Goal: Information Seeking & Learning: Compare options

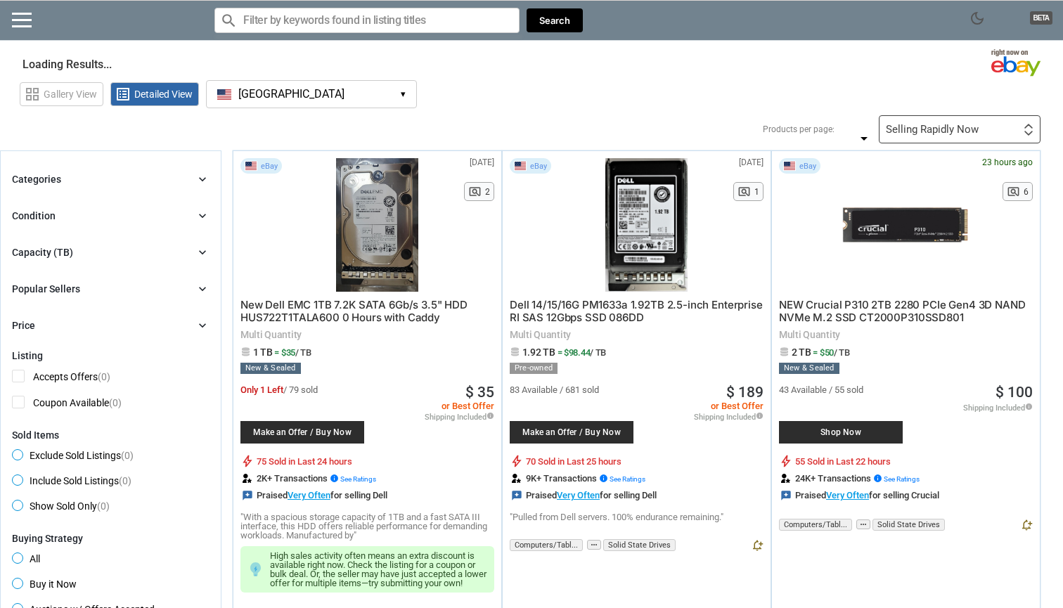
click at [288, 93] on button "[GEOGRAPHIC_DATA] [GEOGRAPHIC_DATA] ▾" at bounding box center [311, 94] width 211 height 28
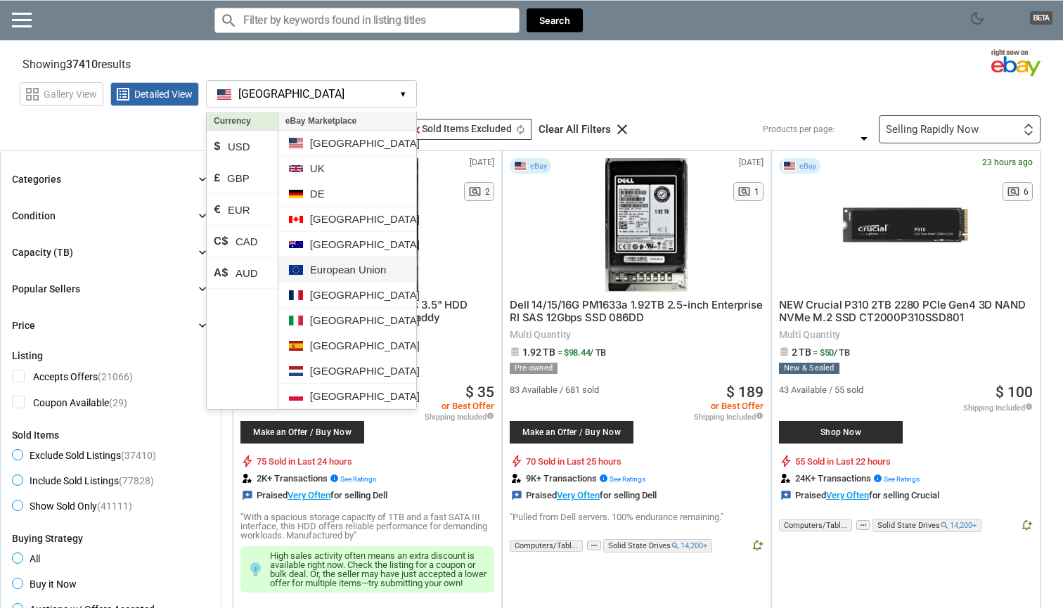
click at [350, 272] on li "European Union" at bounding box center [347, 269] width 138 height 25
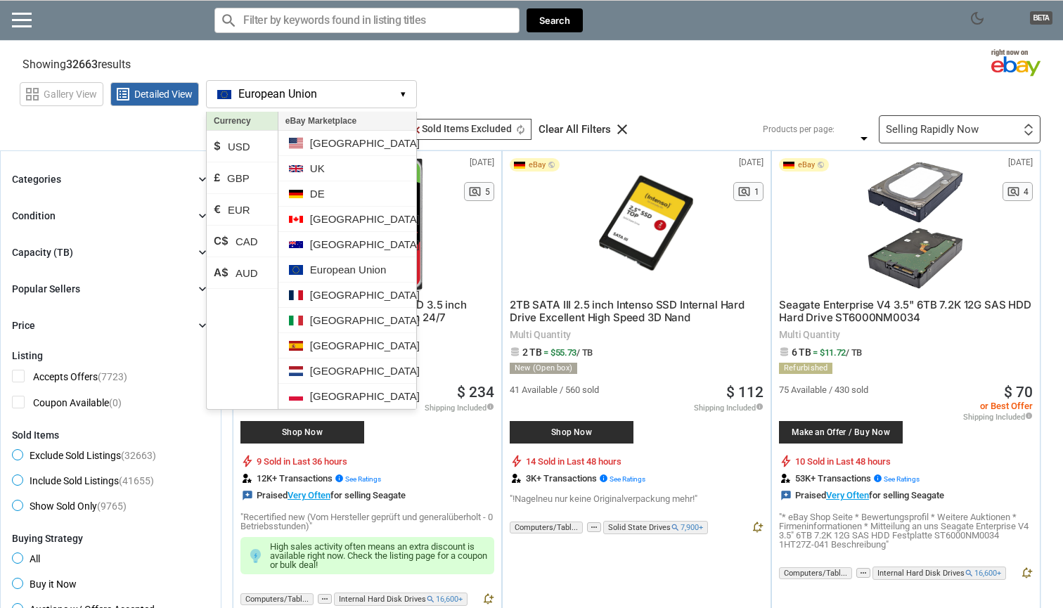
click at [615, 98] on div "grid_view Gallery View list_alt Detailed View European Union EU ▾ Currency $ US…" at bounding box center [542, 92] width 1044 height 32
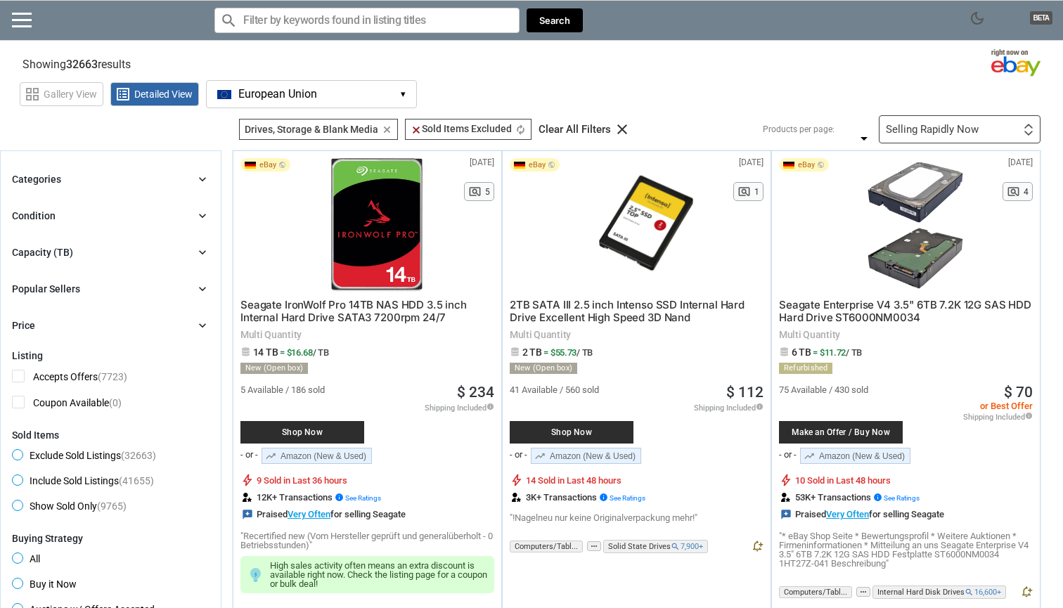
click at [113, 252] on div "Capacity (TB) chevron_right" at bounding box center [111, 252] width 198 height 17
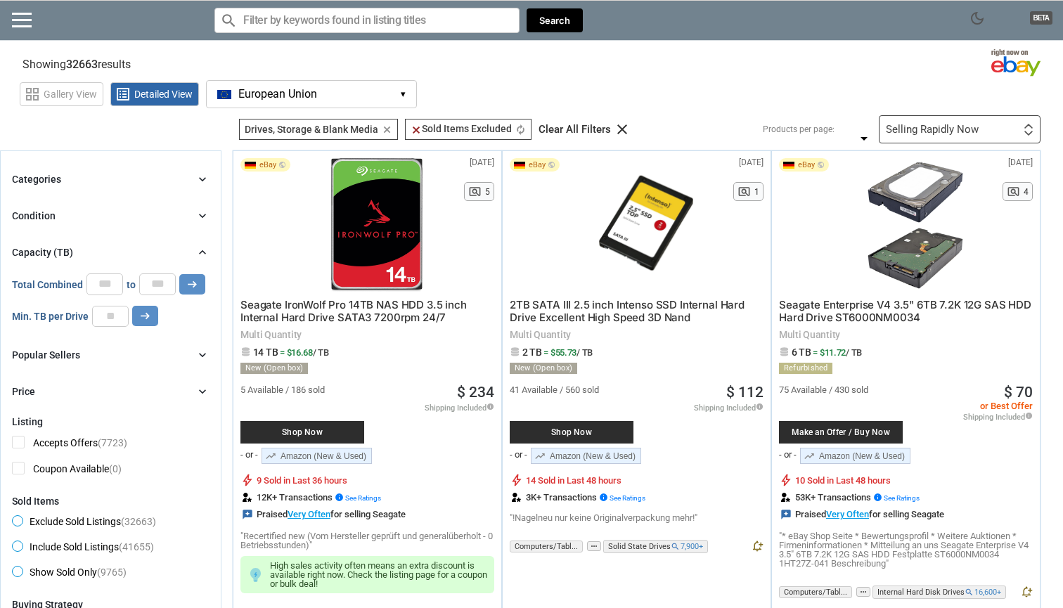
click at [113, 252] on div "Capacity (TB) chevron_right" at bounding box center [111, 252] width 198 height 17
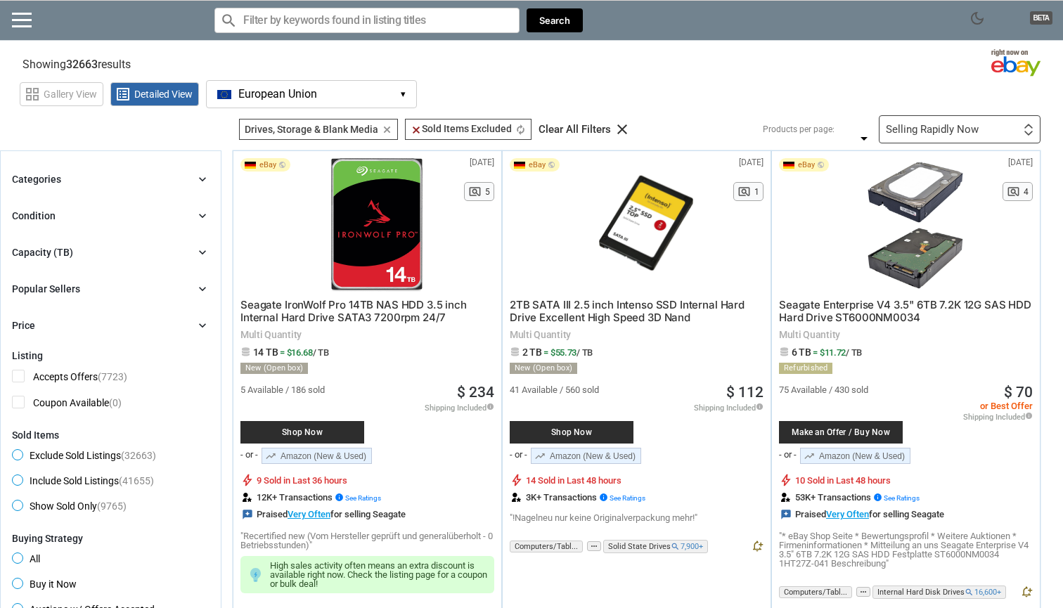
click at [142, 181] on div "Categories chevron_right" at bounding box center [111, 179] width 198 height 17
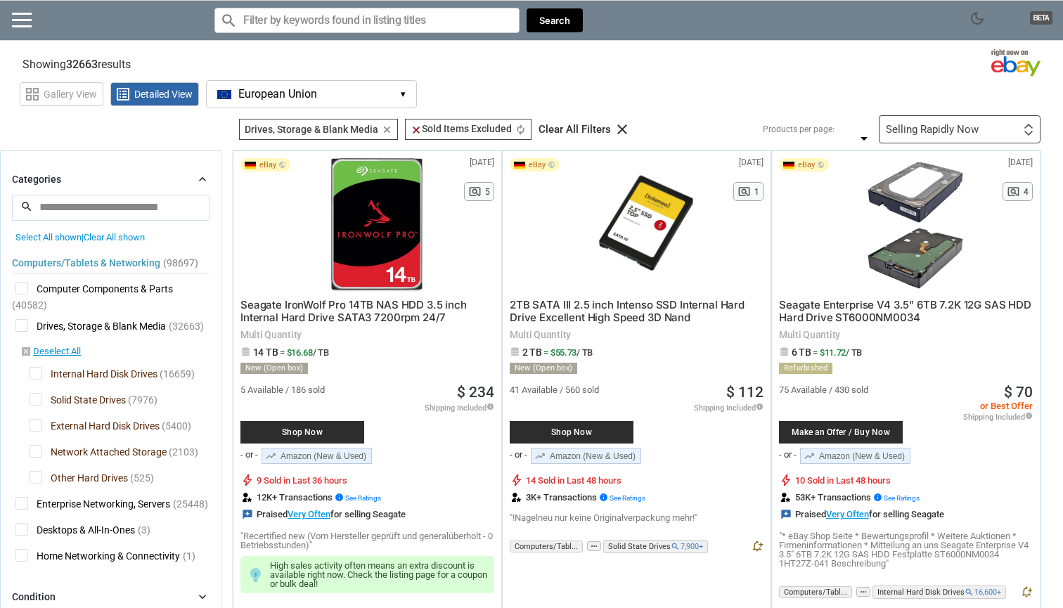
click at [36, 474] on span "Other Hard Drives" at bounding box center [79, 480] width 98 height 18
click at [36, 453] on span "Network Attached Storage" at bounding box center [98, 454] width 137 height 18
click at [36, 430] on span "External Hard Disk Drives" at bounding box center [95, 428] width 130 height 18
click at [36, 407] on span "Solid State Drives" at bounding box center [78, 402] width 96 height 18
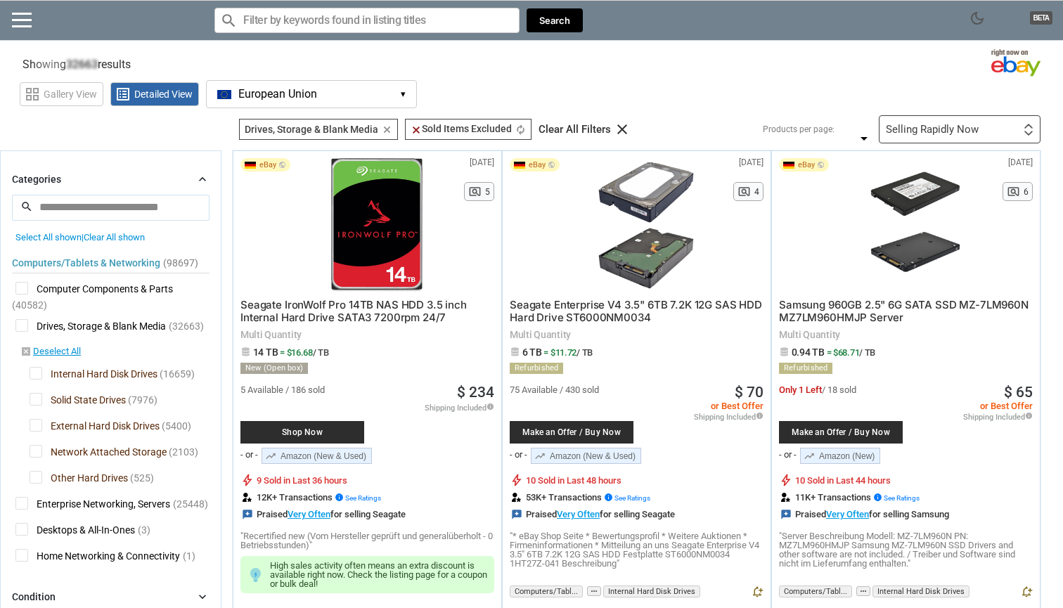
click at [202, 174] on icon "chevron_right" at bounding box center [203, 179] width 14 height 14
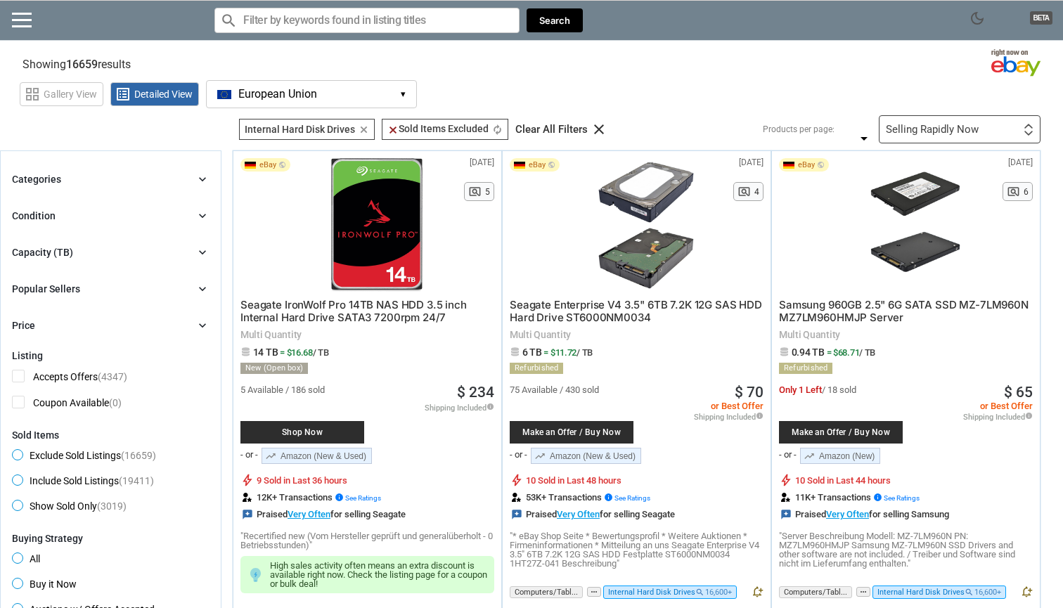
click at [184, 174] on div "Categories chevron_right" at bounding box center [111, 179] width 198 height 17
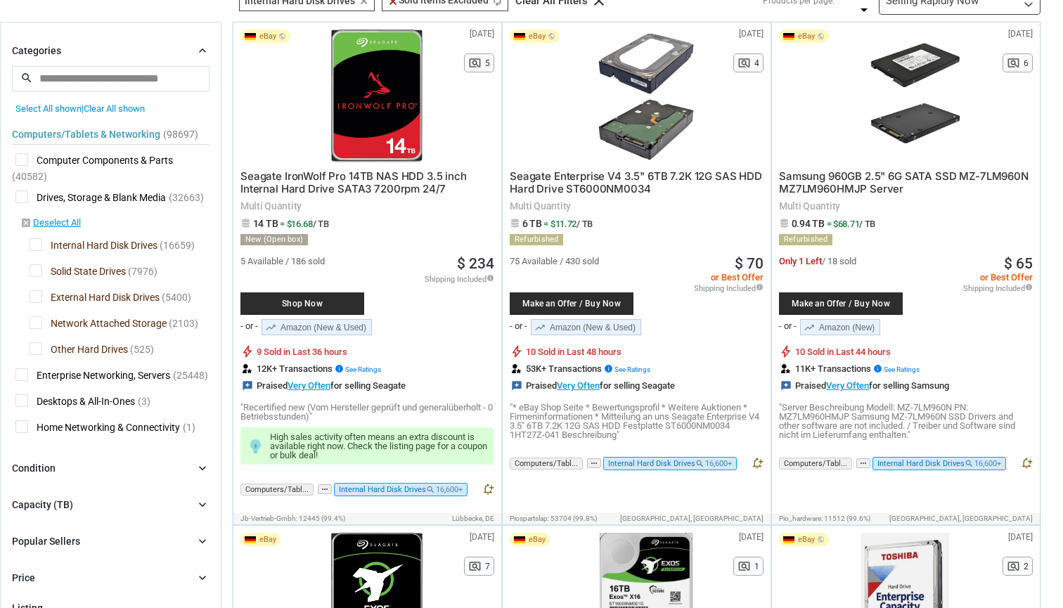
scroll to position [1, 0]
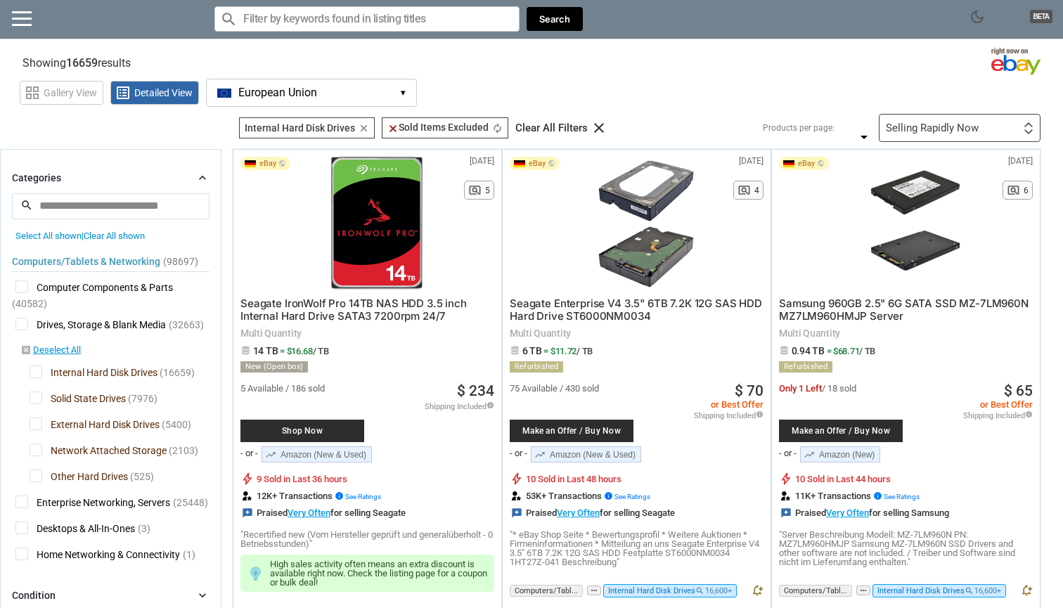
click at [163, 186] on div "Categories chevron_right search close Select All shown | Clear All shown Comput…" at bounding box center [111, 367] width 198 height 397
click at [191, 179] on div "Categories chevron_right" at bounding box center [111, 177] width 198 height 17
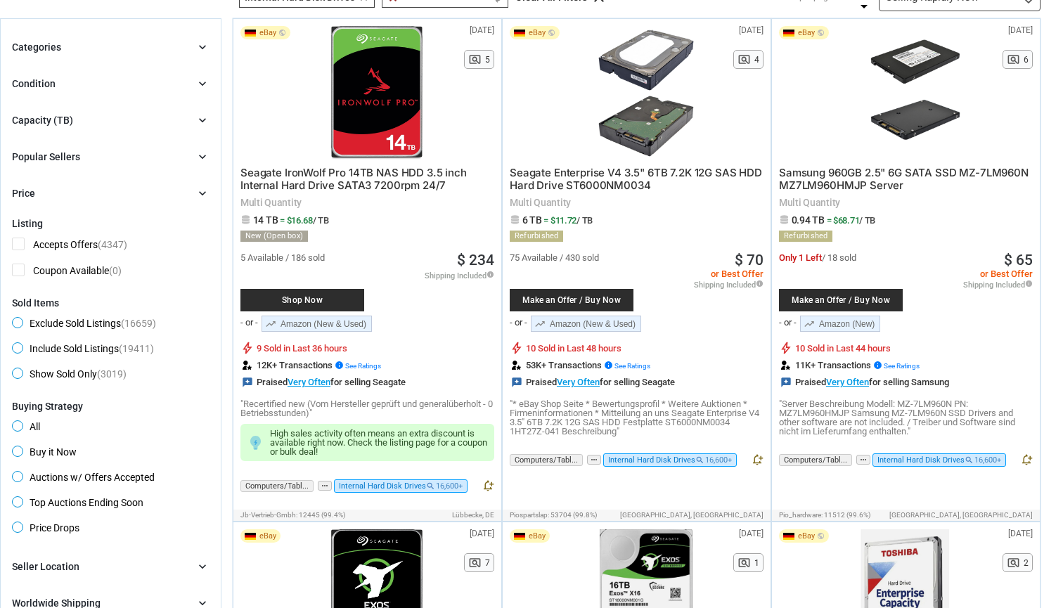
scroll to position [129, 0]
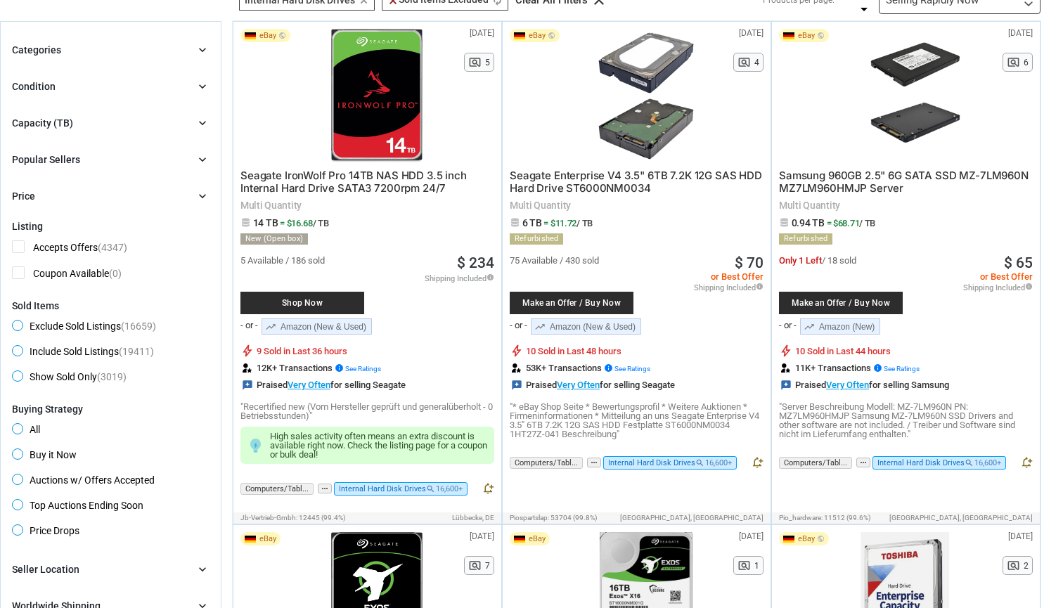
click at [116, 191] on div "Price chevron_right" at bounding box center [111, 196] width 198 height 17
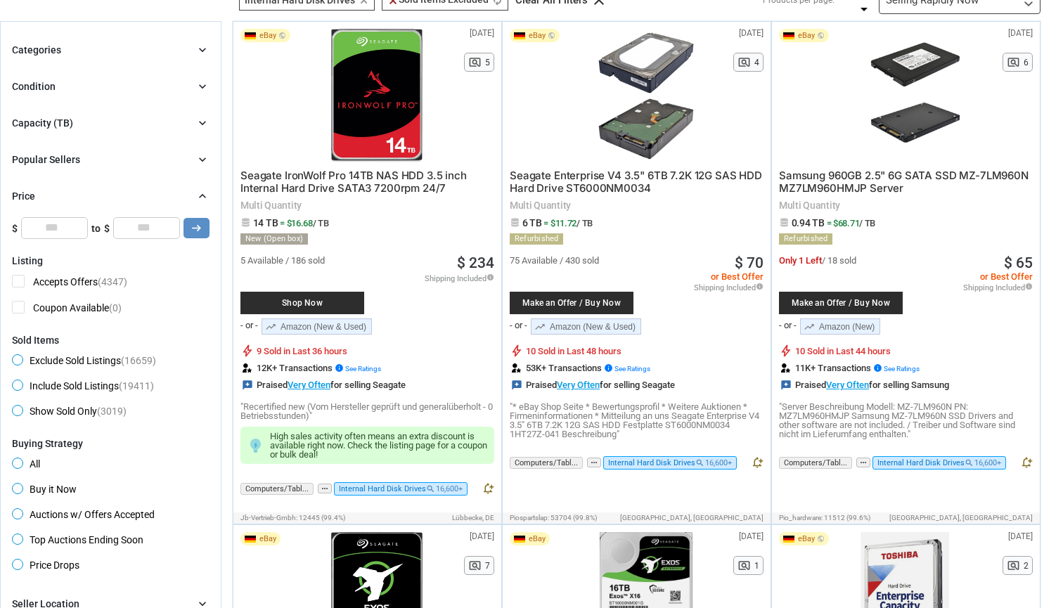
click at [116, 191] on div "Price chevron_right" at bounding box center [111, 196] width 198 height 17
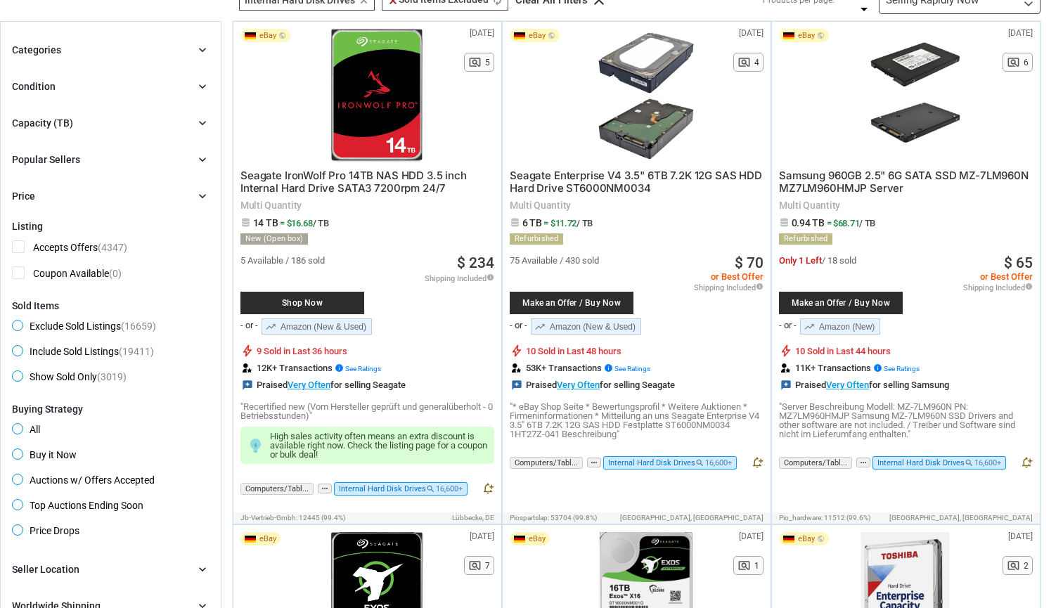
click at [128, 165] on div "Popular Sellers chevron_right" at bounding box center [111, 159] width 198 height 17
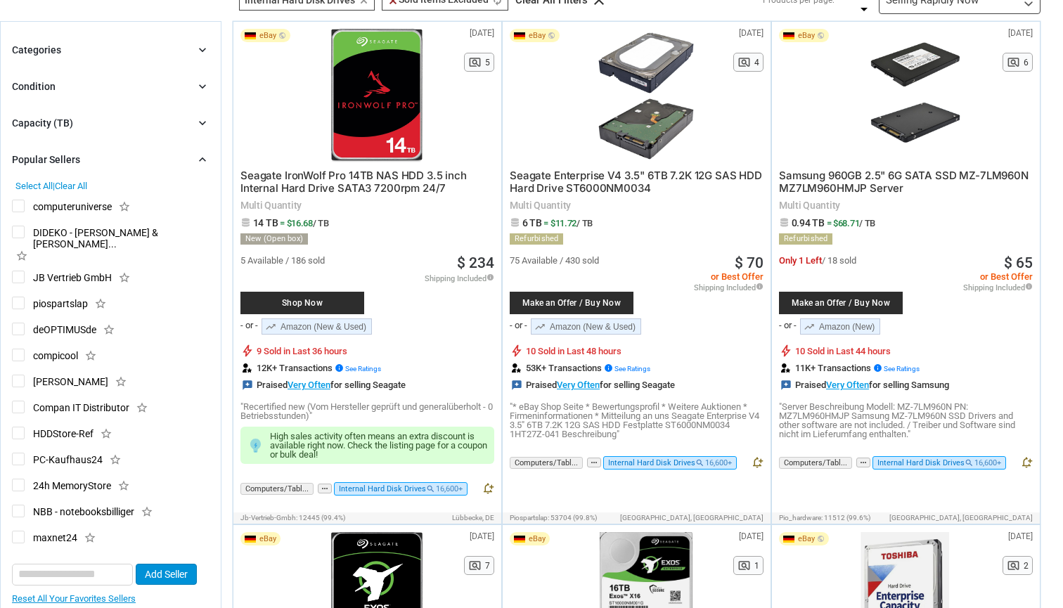
click at [128, 165] on div "Popular Sellers chevron_right" at bounding box center [111, 159] width 198 height 17
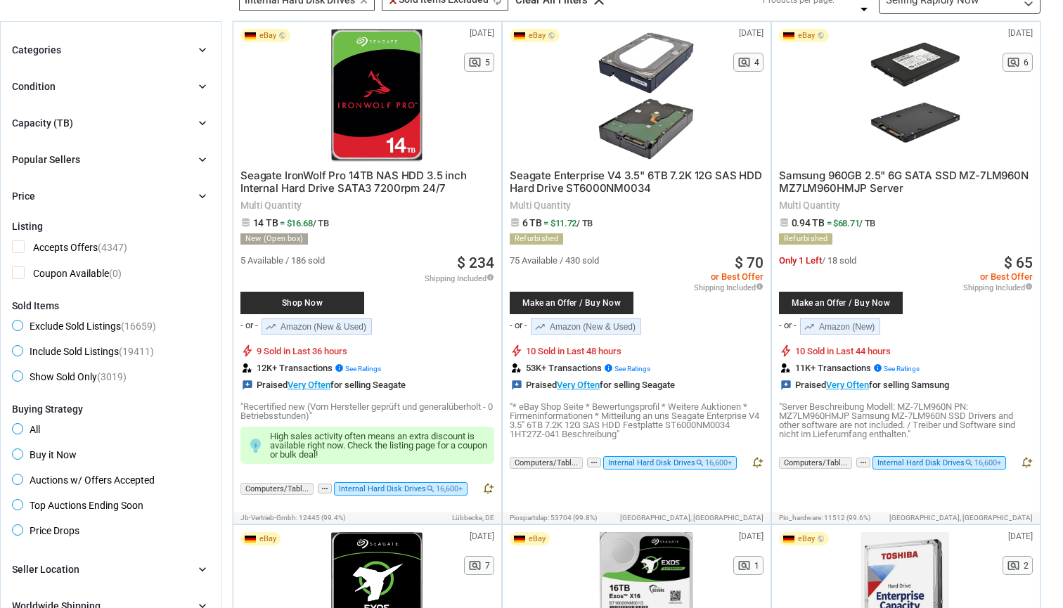
click at [136, 123] on div "Capacity (TB) chevron_right" at bounding box center [111, 123] width 198 height 17
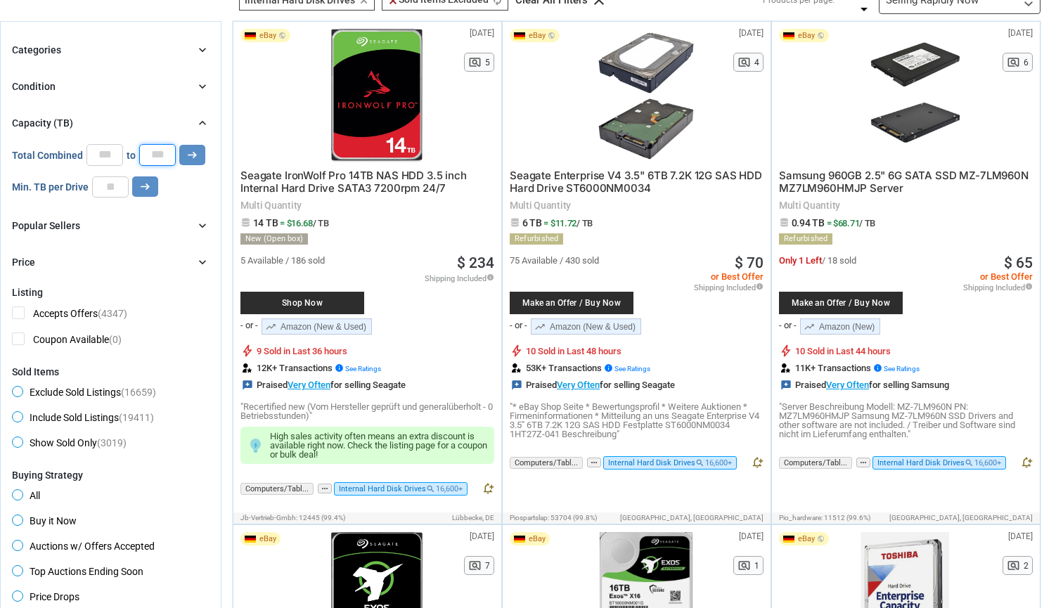
click at [156, 153] on input "*" at bounding box center [157, 154] width 37 height 21
type input "**"
click at [168, 152] on input "**" at bounding box center [157, 154] width 37 height 21
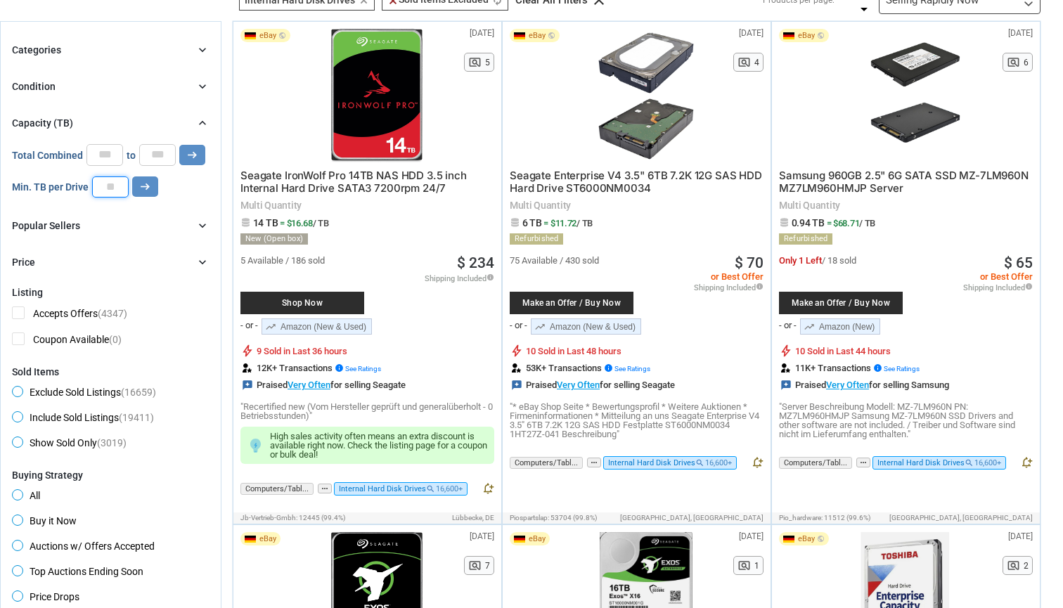
click at [115, 184] on input "number" at bounding box center [110, 187] width 37 height 21
type input "*"
click at [156, 178] on button "arrow_right_alt" at bounding box center [145, 187] width 26 height 20
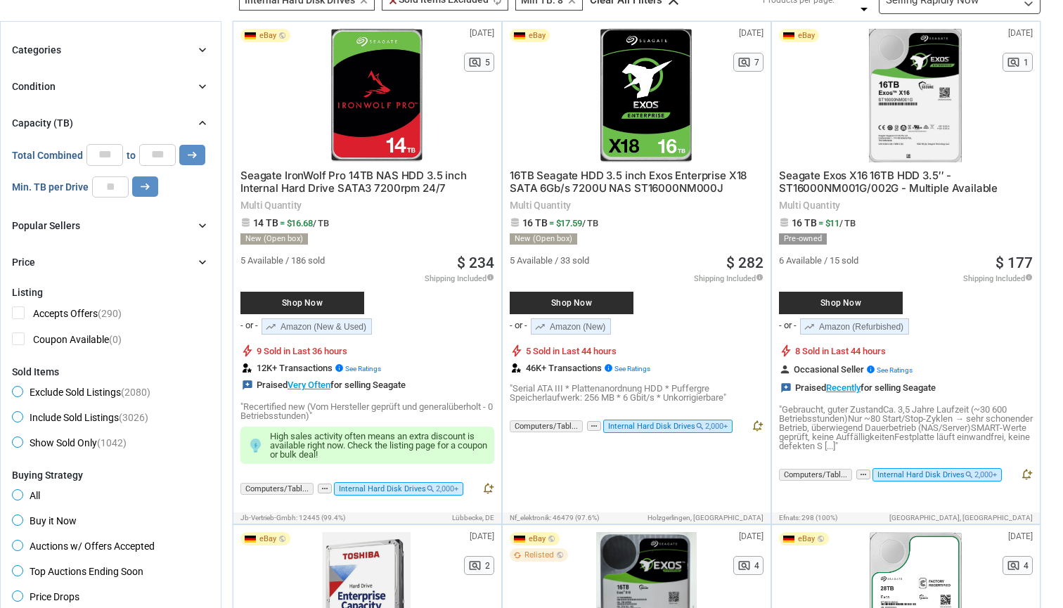
click at [174, 127] on div "Capacity (TB) chevron_right" at bounding box center [111, 123] width 198 height 17
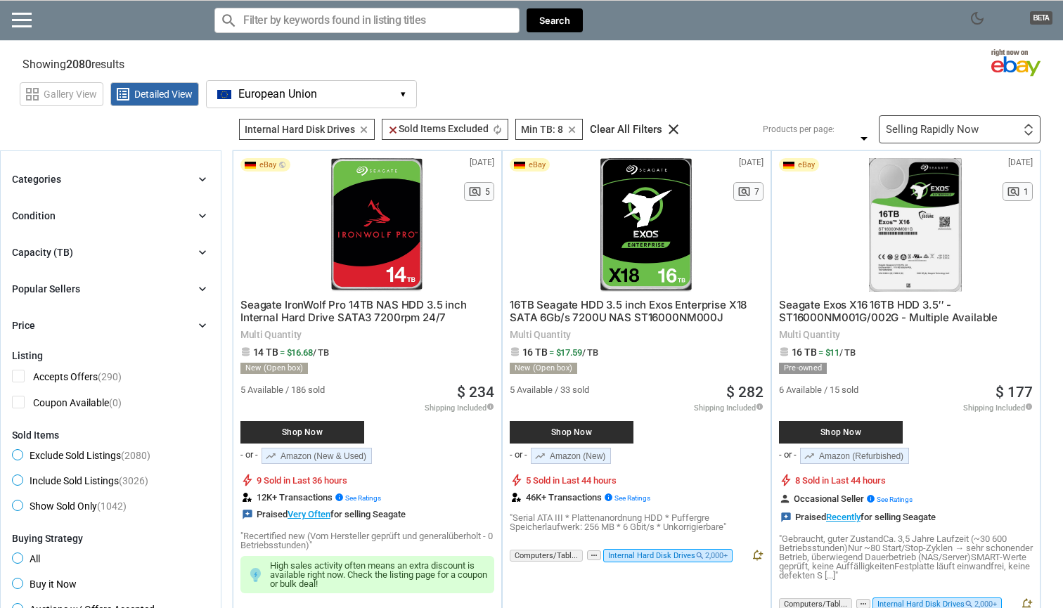
click at [942, 132] on div "Selling Rapidly Now" at bounding box center [932, 129] width 93 height 11
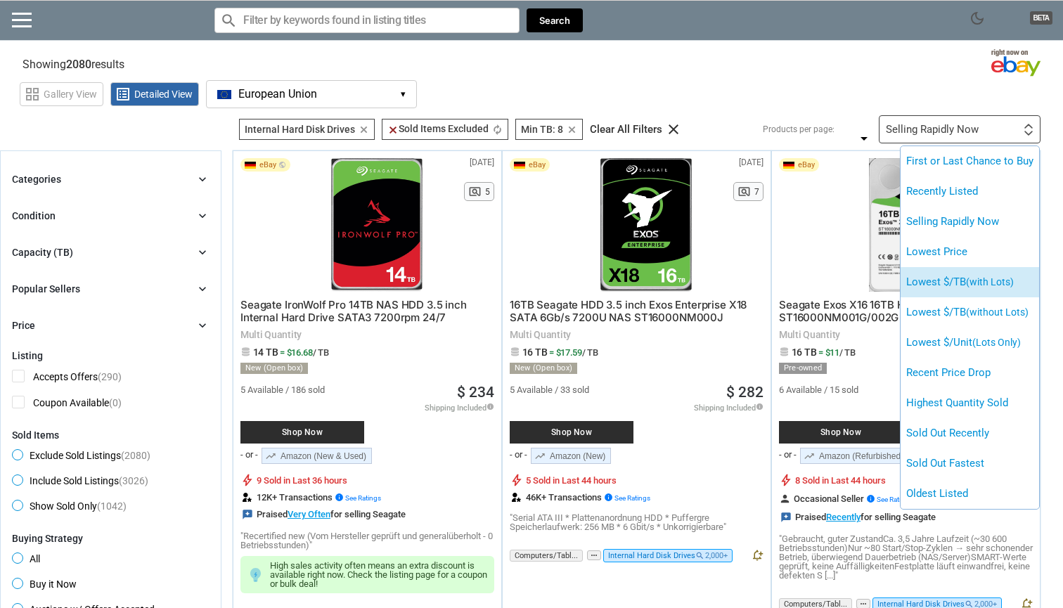
click at [974, 273] on li "Lowest $/TB (with Lots)" at bounding box center [970, 282] width 139 height 30
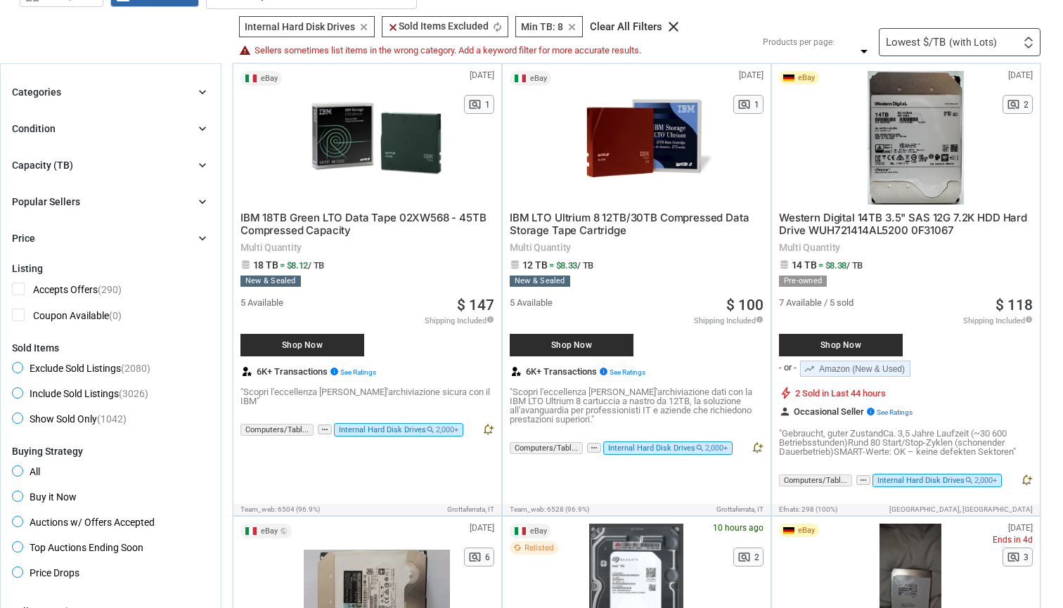
scroll to position [98, 0]
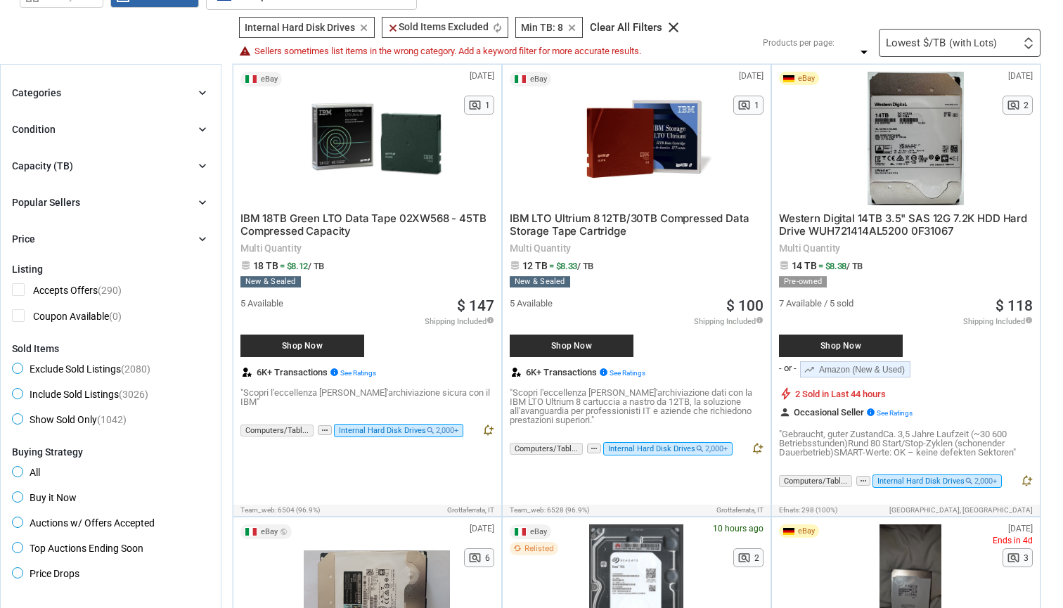
click at [108, 118] on div "Categories chevron_right search close Select All shown | Clear All shown Comput…" at bounding box center [111, 165] width 198 height 163
click at [104, 127] on div "Condition chevron_right" at bounding box center [111, 129] width 198 height 17
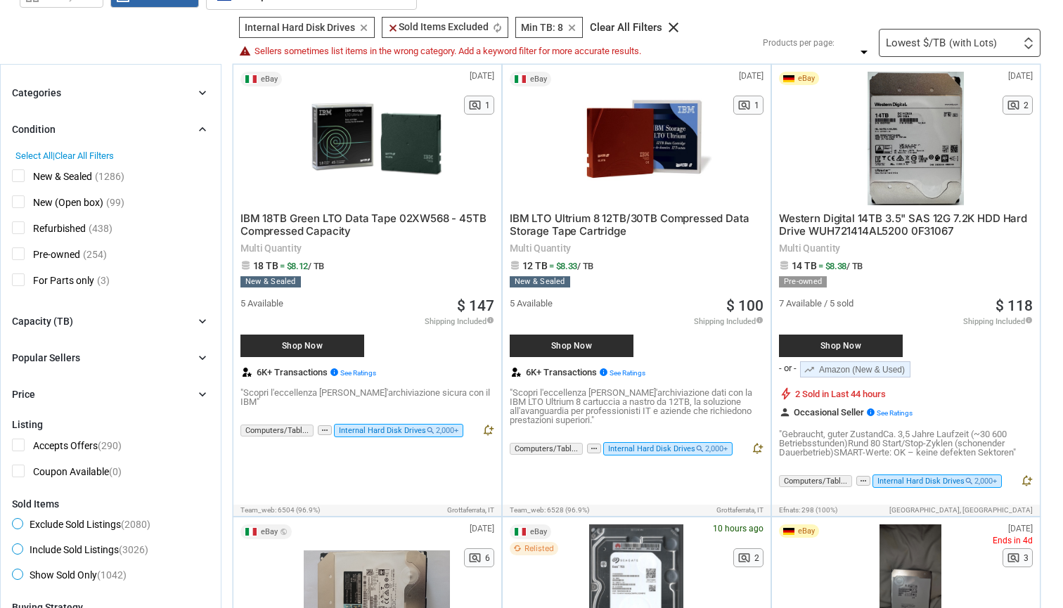
click at [20, 201] on span "New (Open box)" at bounding box center [57, 205] width 91 height 18
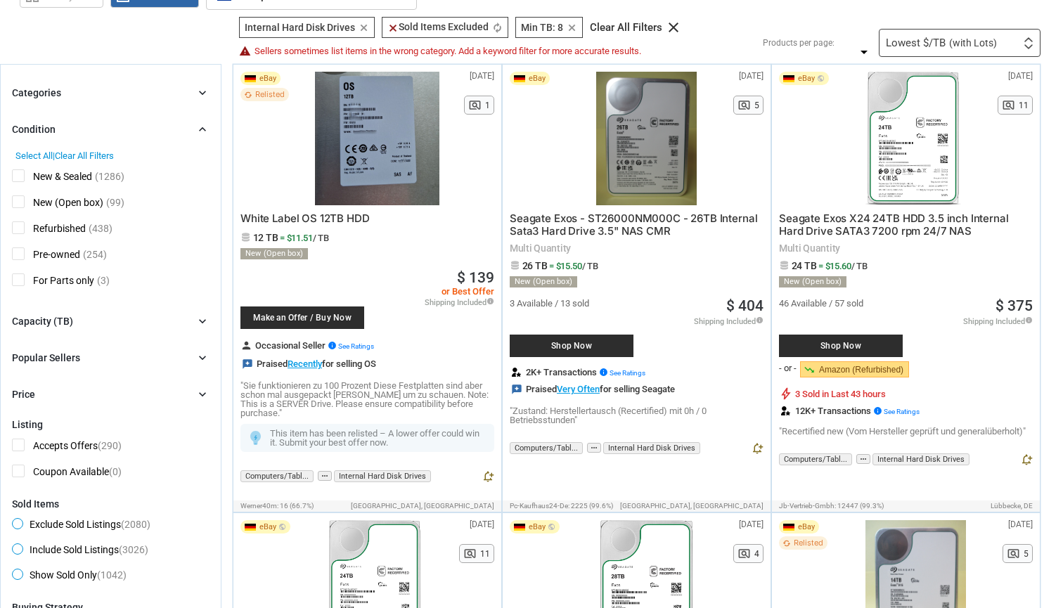
click at [16, 225] on span "Refurbished" at bounding box center [49, 231] width 74 height 18
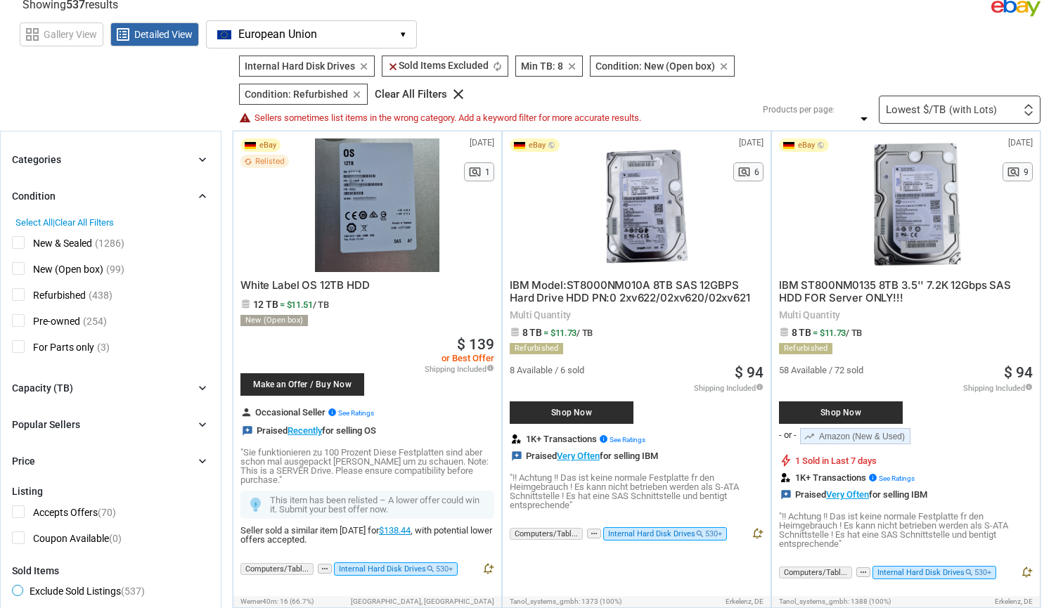
scroll to position [65, 0]
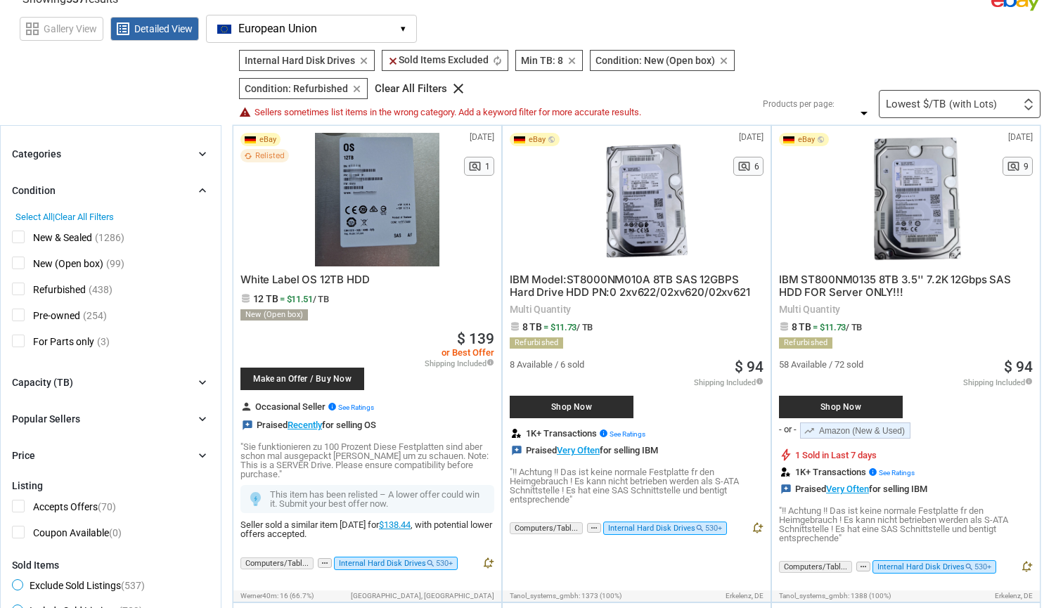
click at [146, 191] on div "Condition chevron_right" at bounding box center [111, 190] width 198 height 17
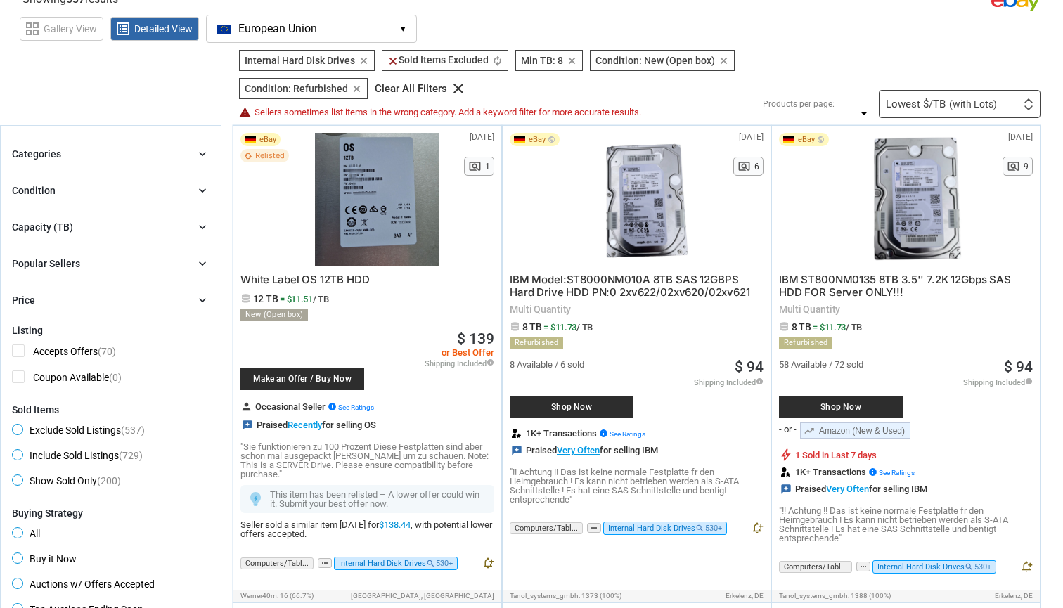
click at [103, 296] on div "Price chevron_right" at bounding box center [111, 300] width 198 height 17
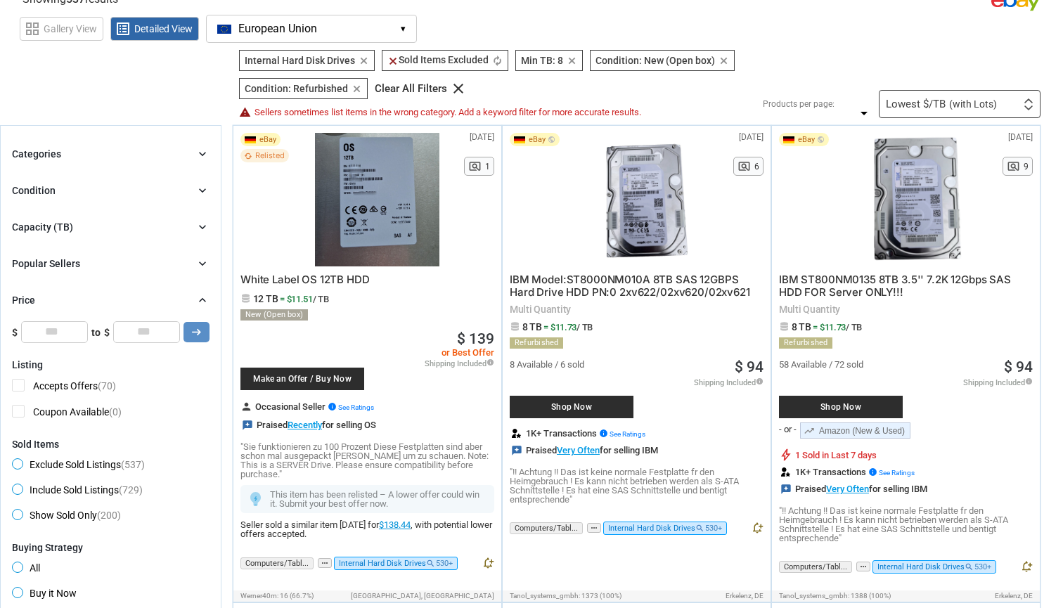
click at [100, 301] on div "Price chevron_right" at bounding box center [111, 300] width 198 height 17
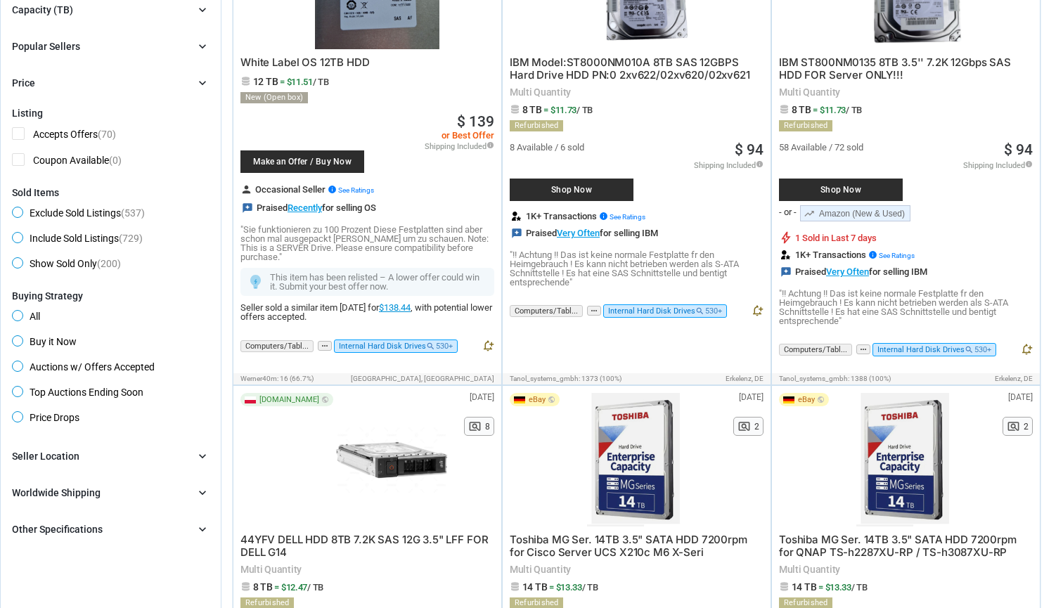
scroll to position [284, 0]
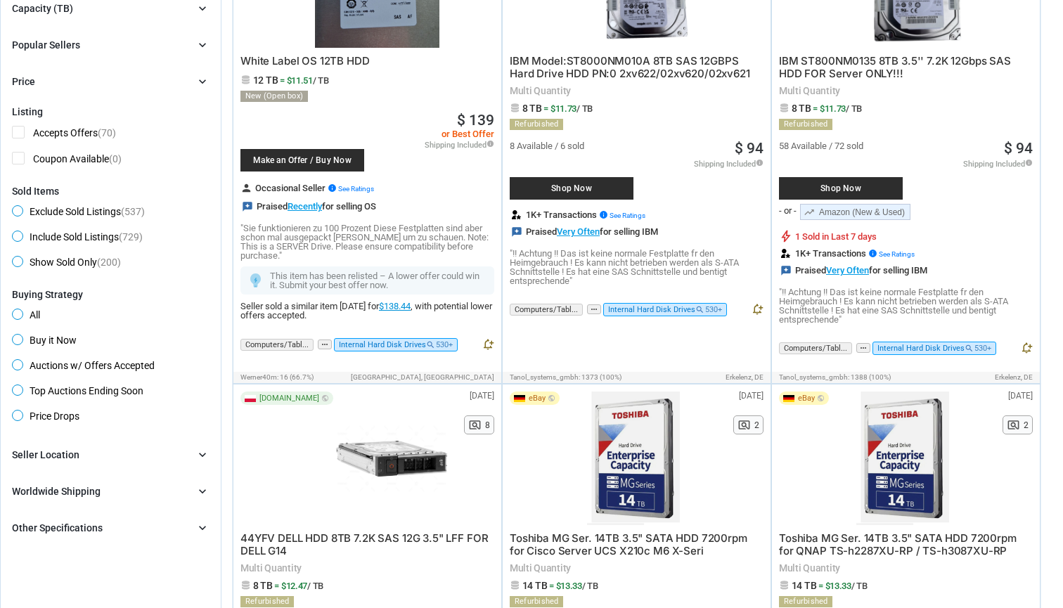
click at [63, 348] on span "Buy it Now" at bounding box center [44, 342] width 65 height 17
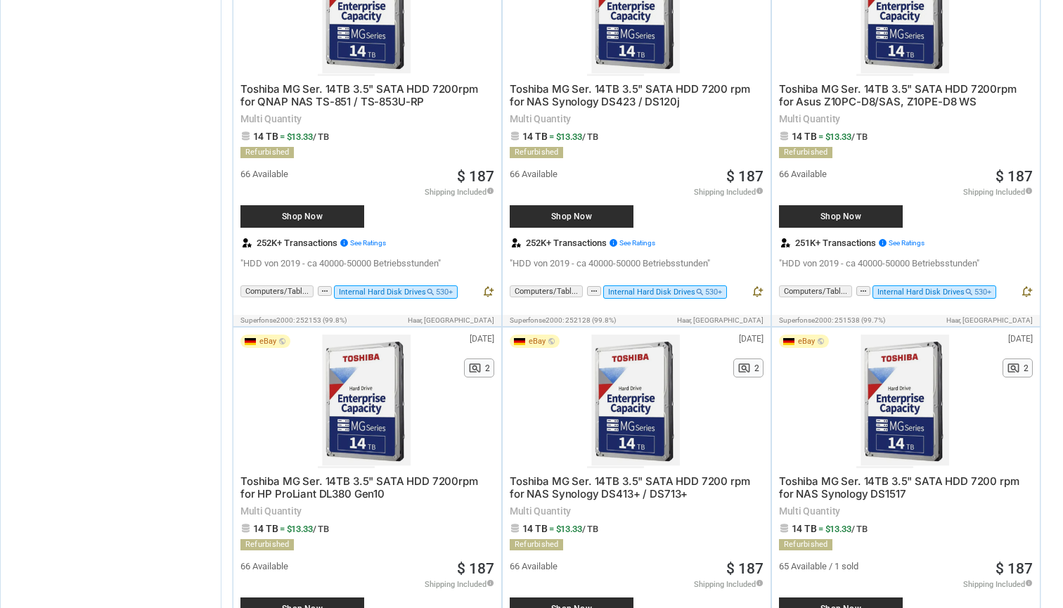
scroll to position [5942, 0]
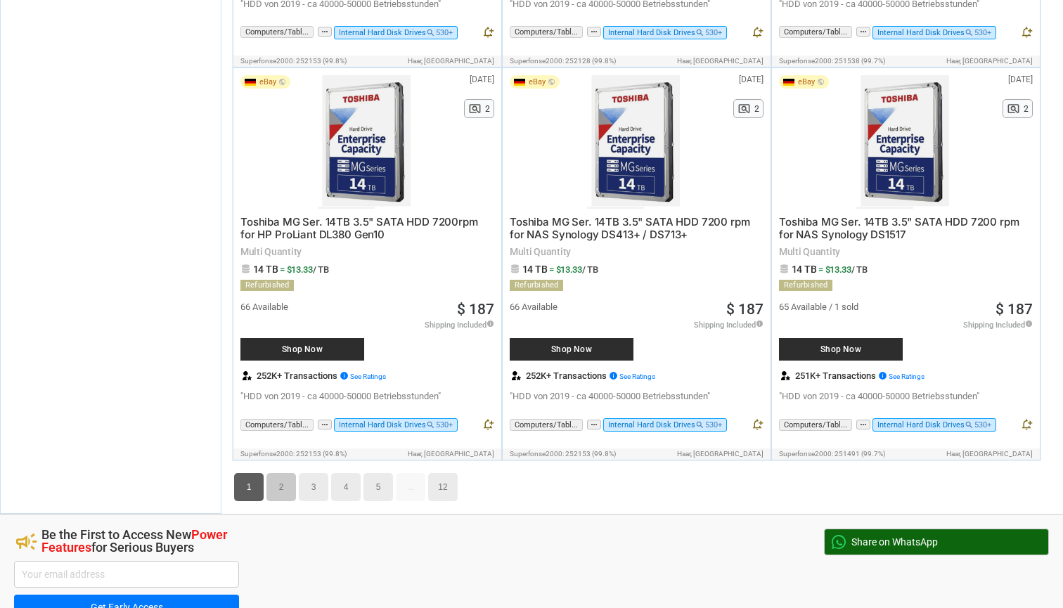
click at [281, 473] on link "2" at bounding box center [282, 487] width 30 height 28
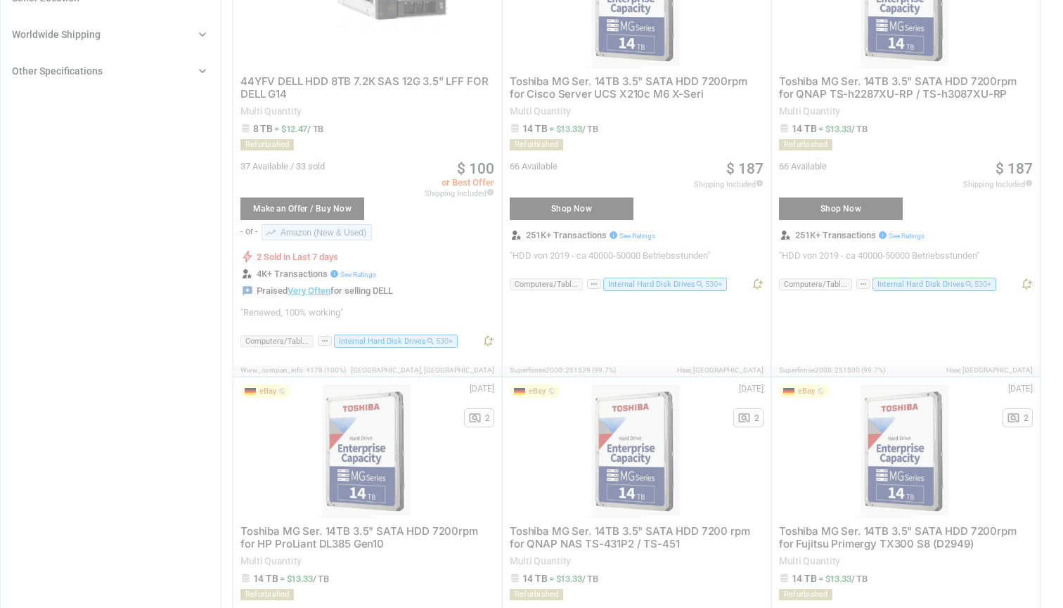
scroll to position [49, 0]
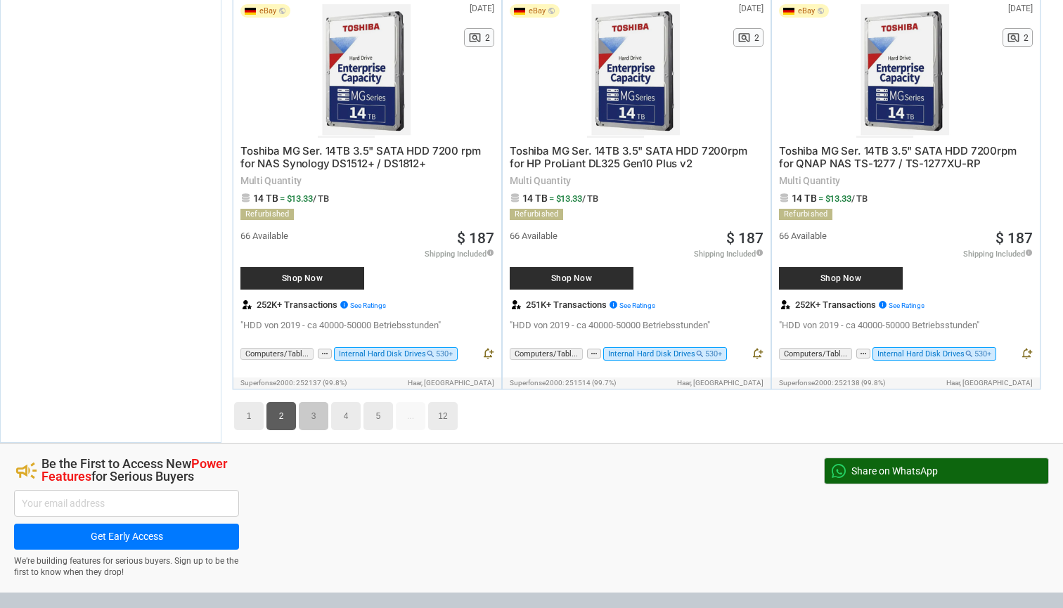
click at [314, 402] on link "3" at bounding box center [314, 416] width 30 height 28
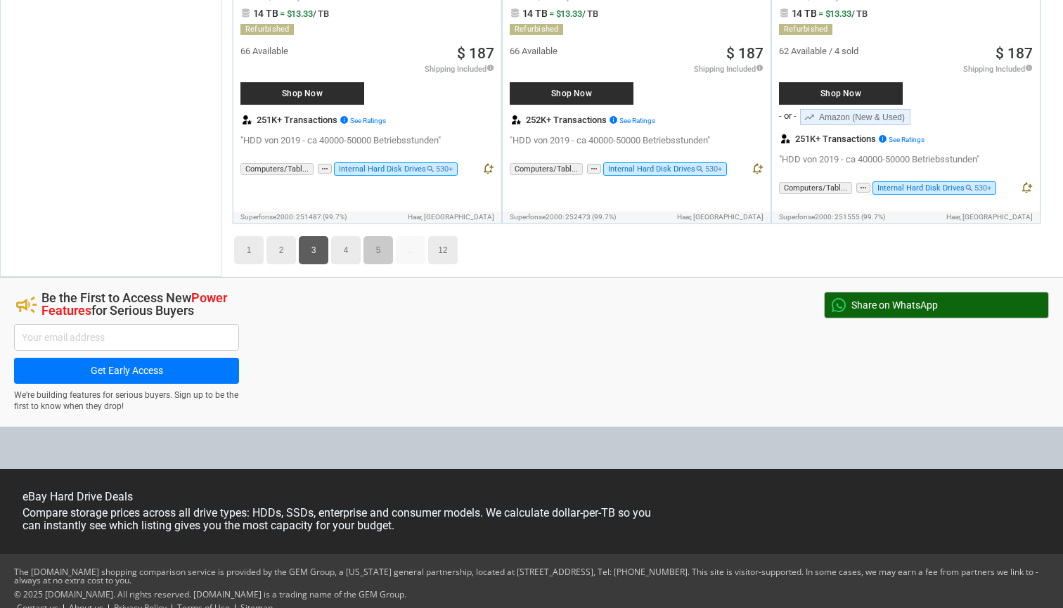
scroll to position [6415, 0]
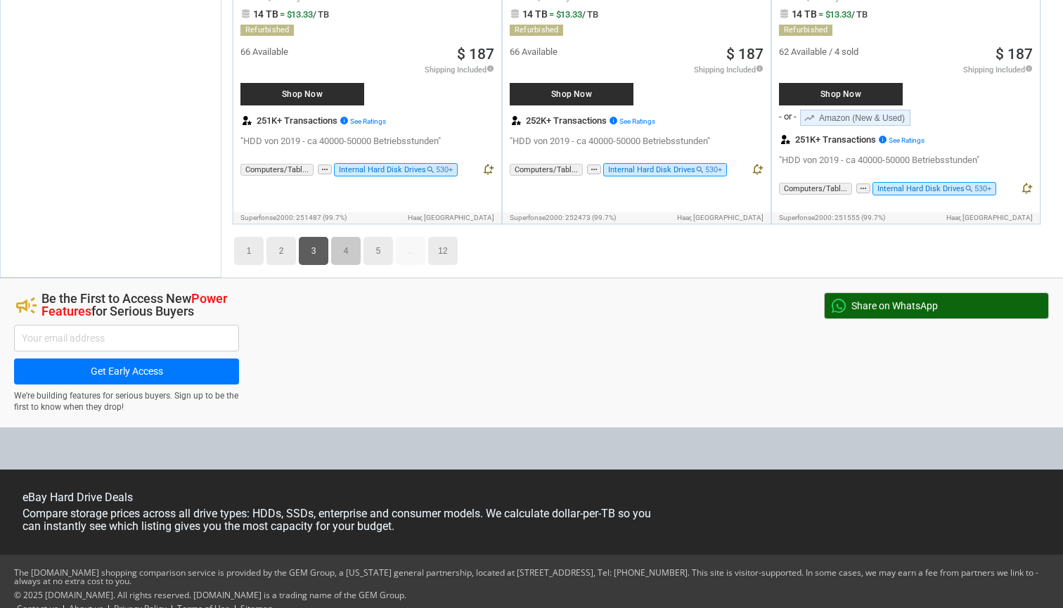
click at [342, 237] on link "4" at bounding box center [346, 251] width 30 height 28
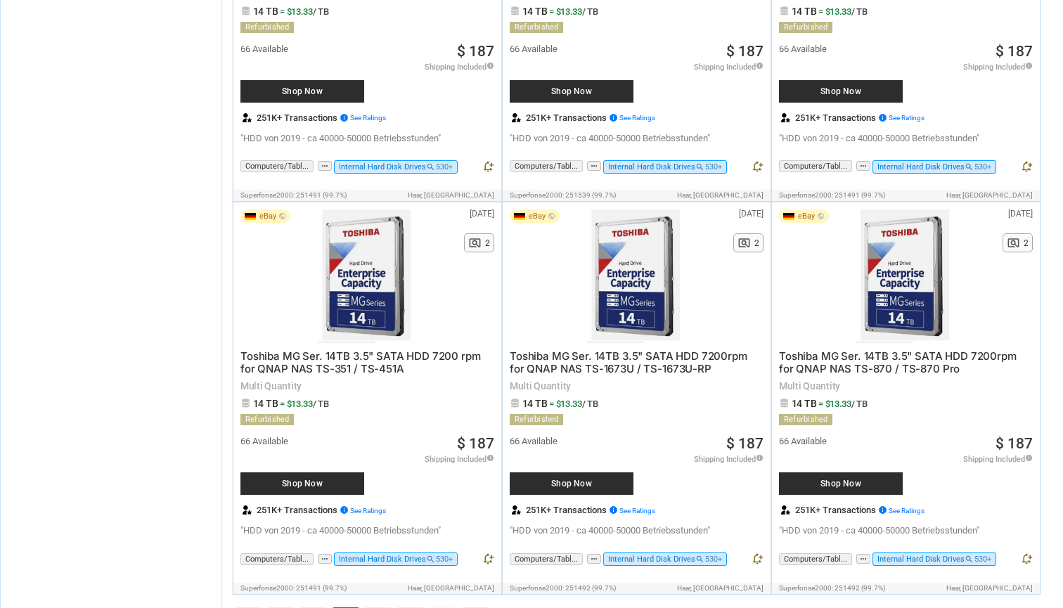
scroll to position [6148, 0]
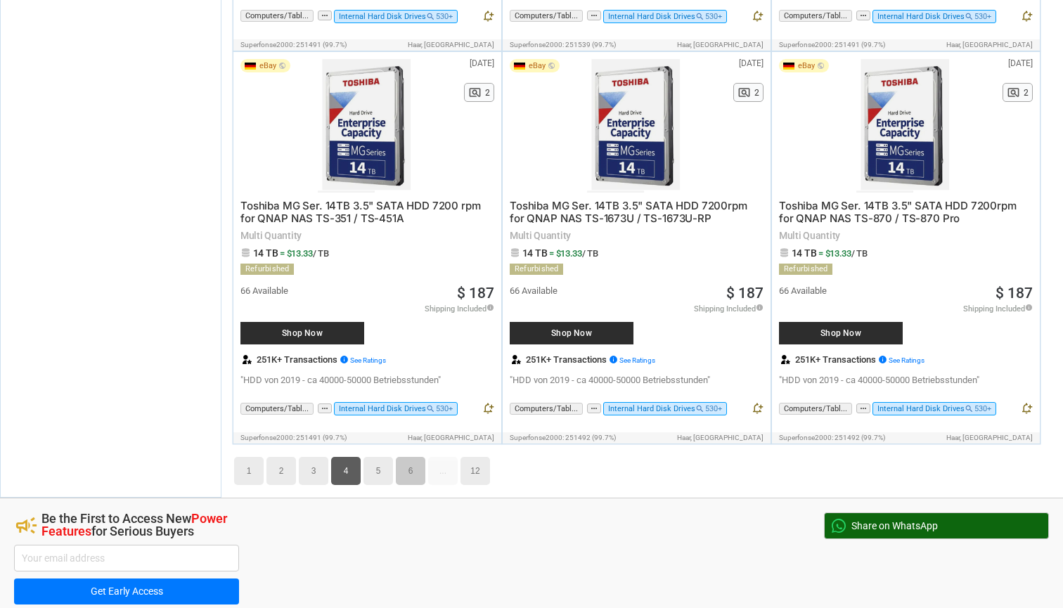
click at [416, 458] on link "6" at bounding box center [411, 471] width 30 height 28
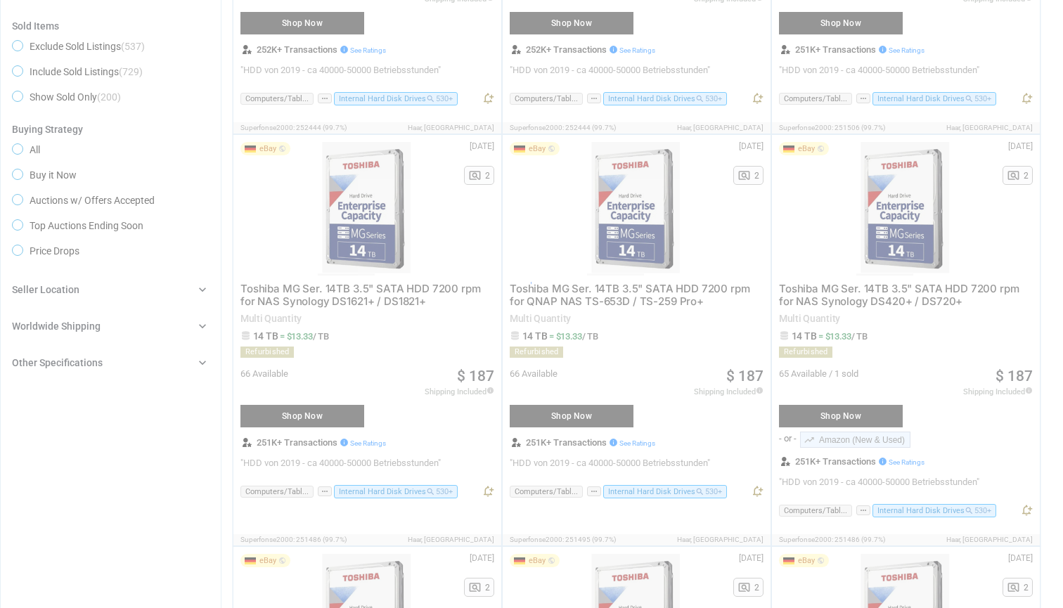
scroll to position [49, 0]
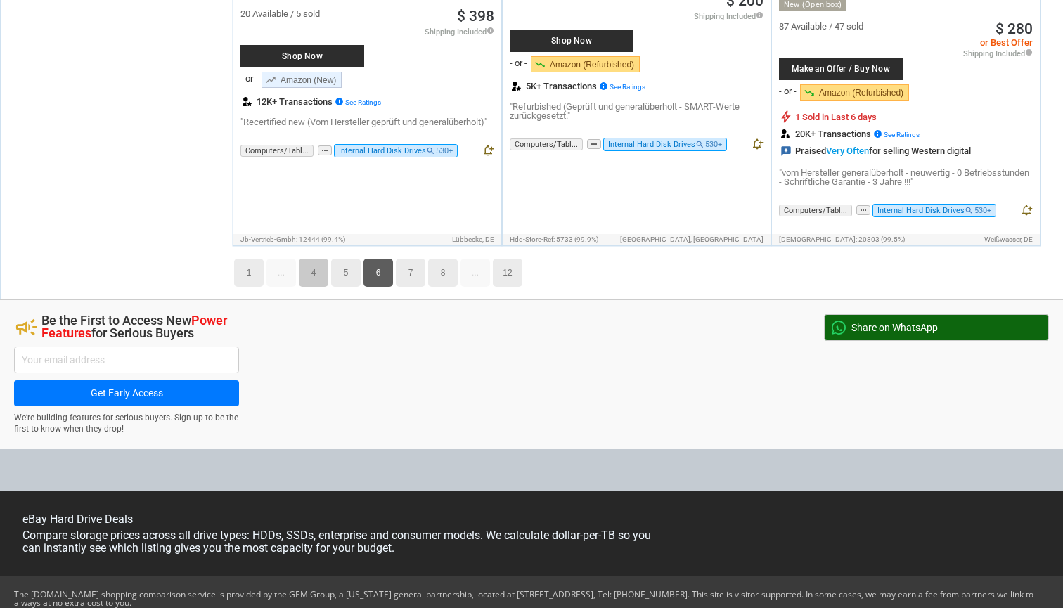
click at [316, 259] on link "4" at bounding box center [314, 273] width 30 height 28
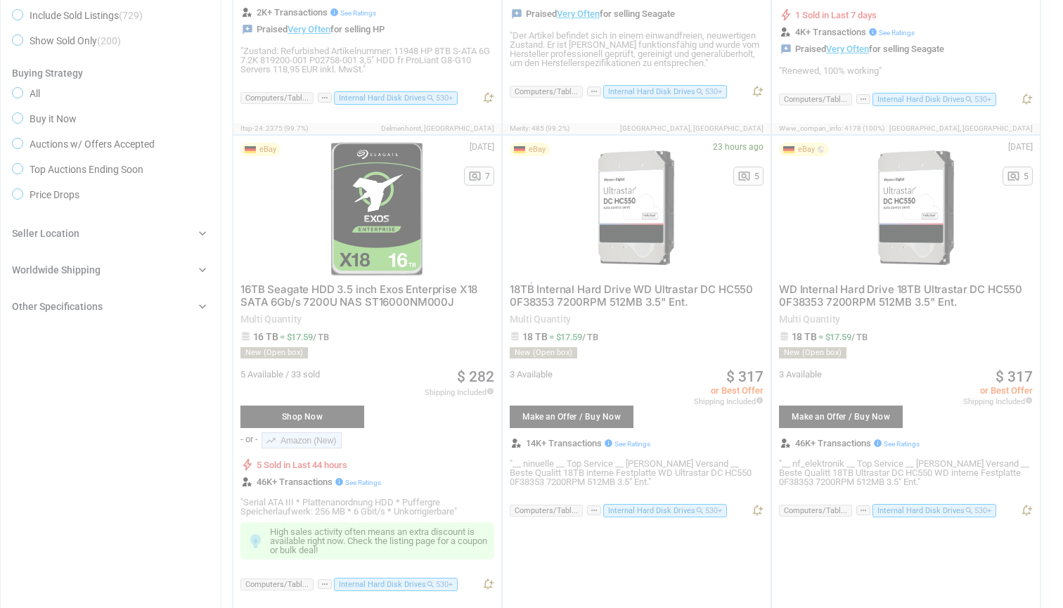
scroll to position [49, 0]
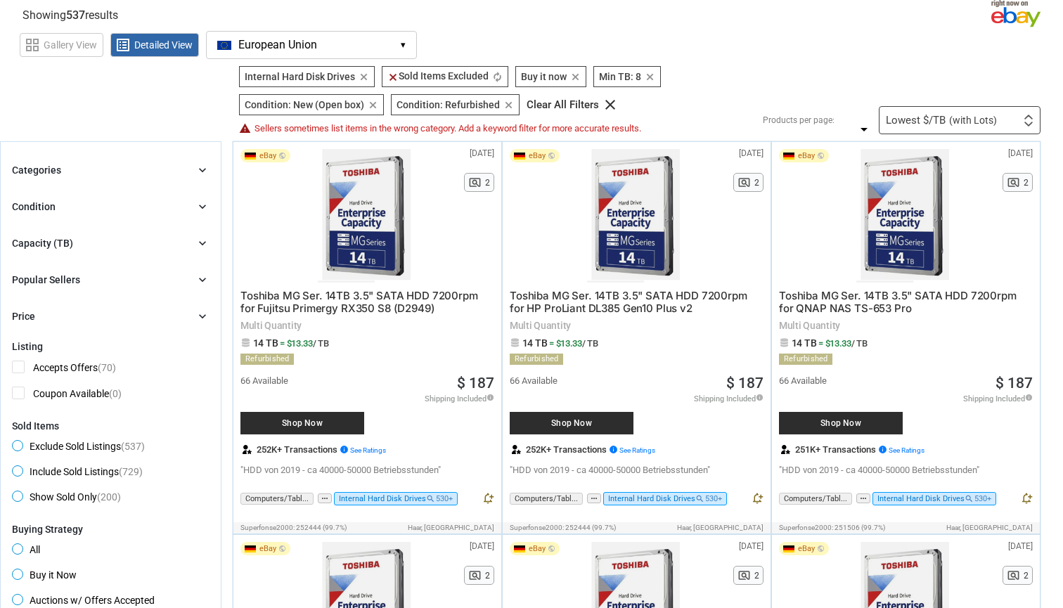
click at [115, 245] on div "Capacity (TB) chevron_right" at bounding box center [111, 243] width 198 height 17
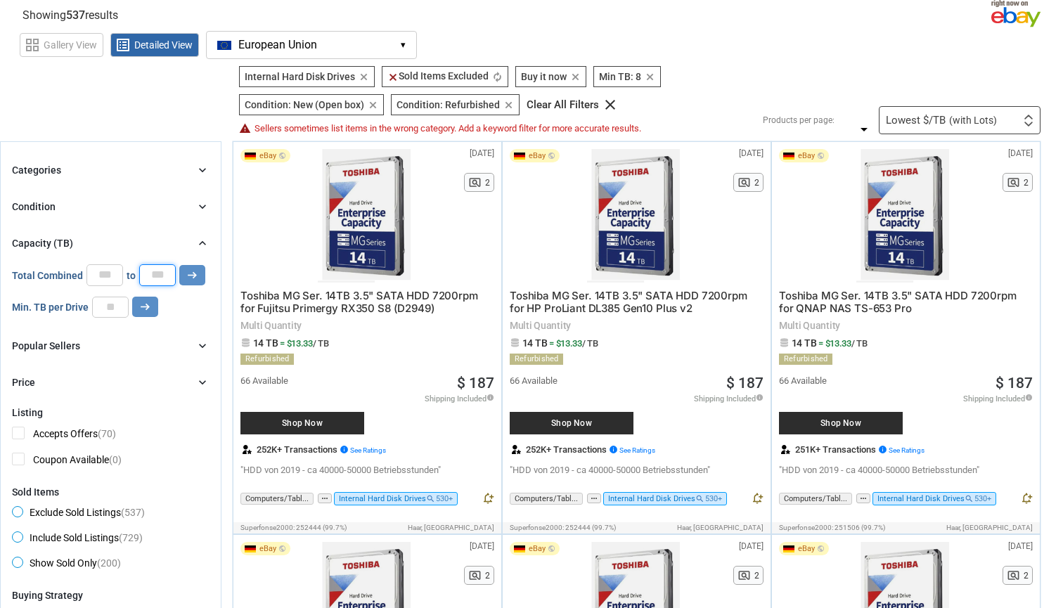
click at [150, 282] on input "number" at bounding box center [157, 274] width 37 height 21
type input "**"
click at [103, 276] on input "*" at bounding box center [104, 274] width 37 height 21
type input "*"
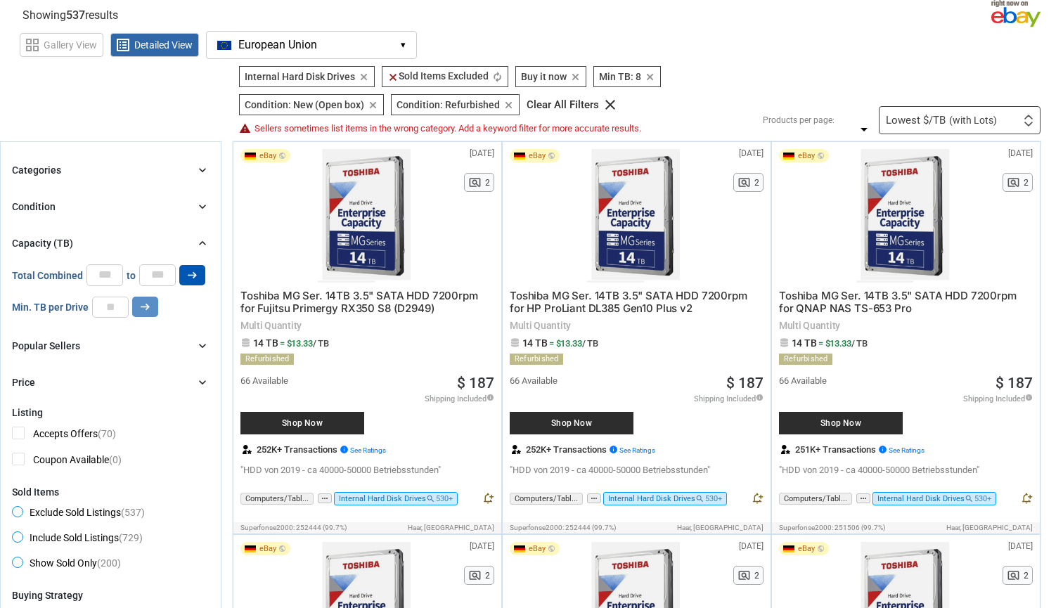
click at [193, 273] on icon "arrow_right_alt" at bounding box center [192, 275] width 13 height 13
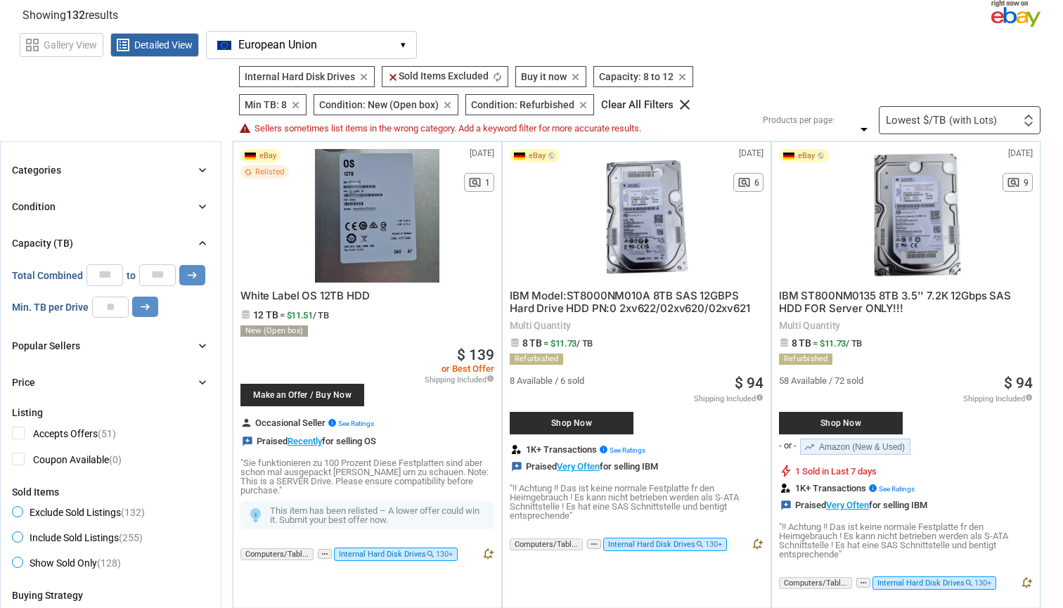
click at [200, 245] on icon "chevron_right" at bounding box center [203, 243] width 14 height 14
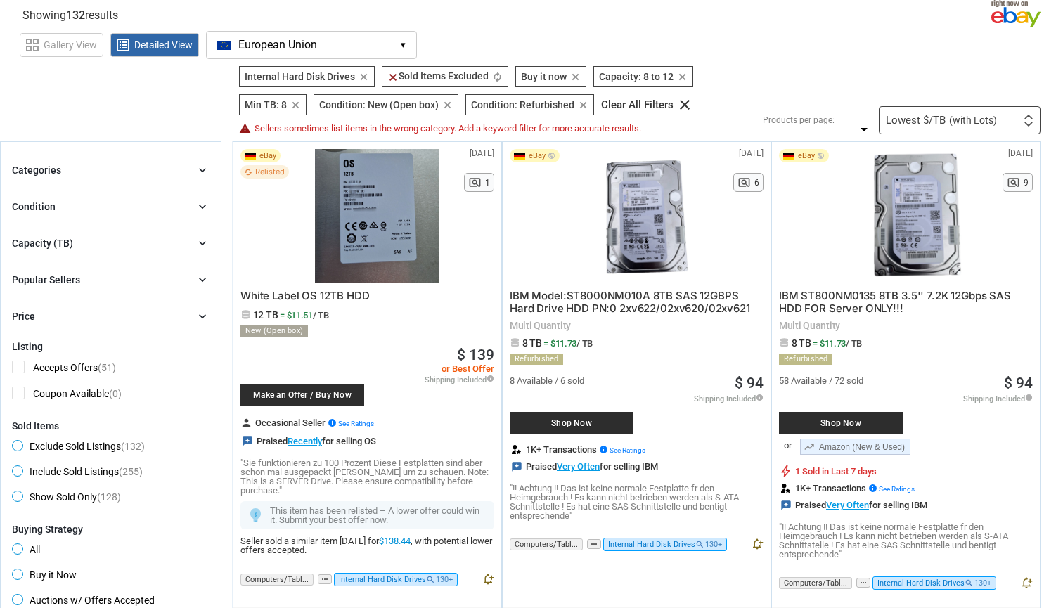
scroll to position [20, 0]
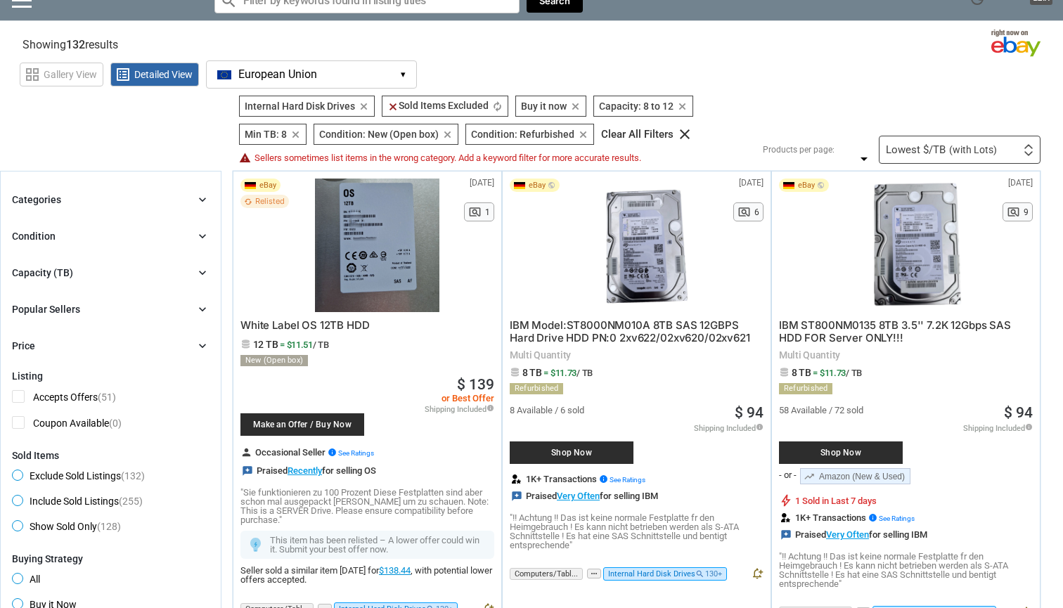
click at [181, 272] on div "Capacity (TB) chevron_right" at bounding box center [111, 272] width 198 height 17
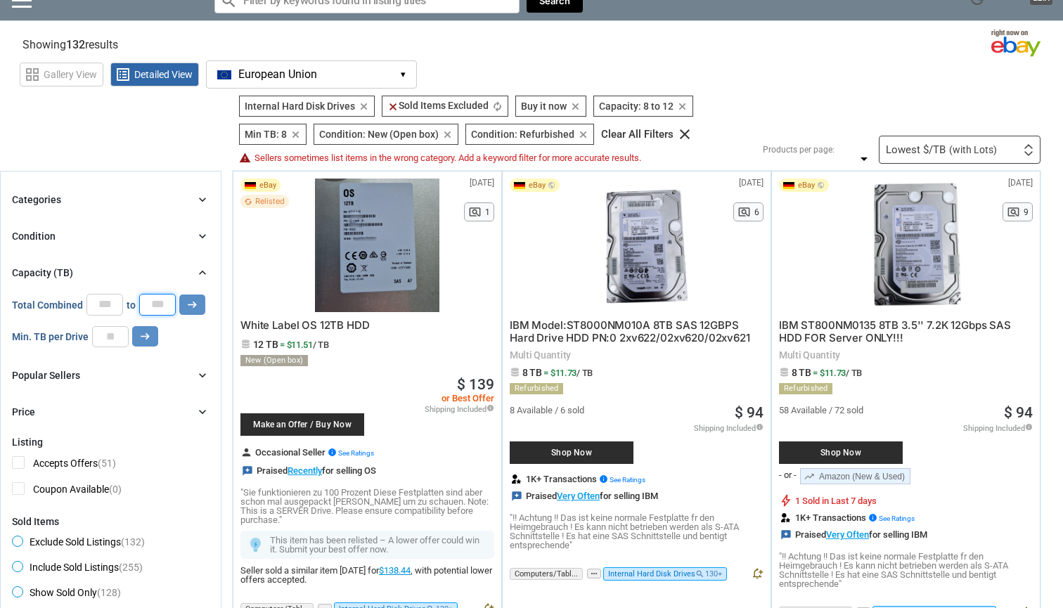
click at [162, 302] on input "**" at bounding box center [157, 304] width 37 height 21
click at [943, 148] on div "Lowest $/TB (with Lots)" at bounding box center [941, 150] width 111 height 11
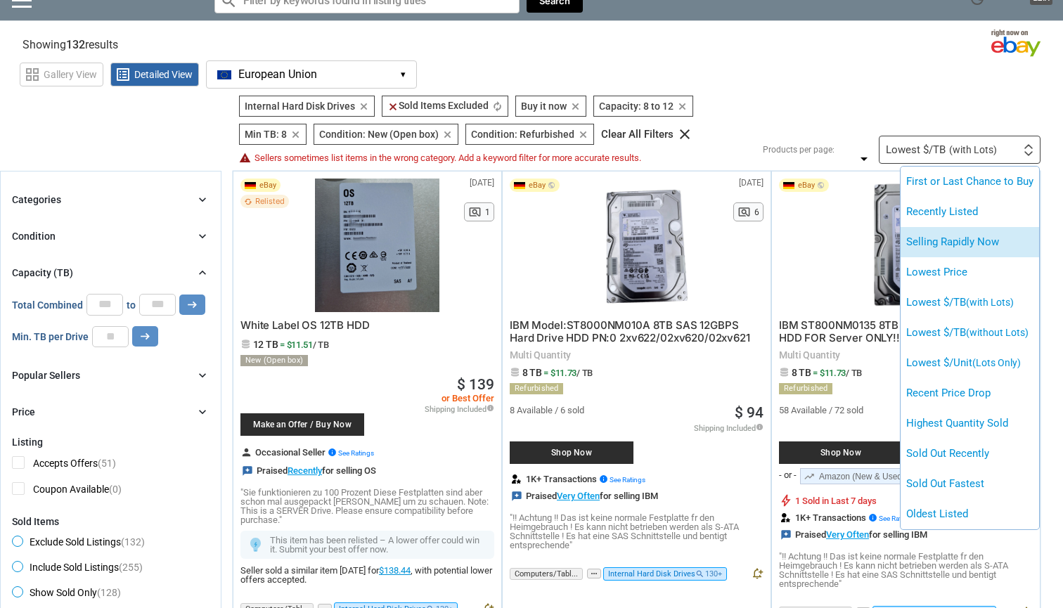
click at [966, 241] on li "Selling Rapidly Now" at bounding box center [970, 242] width 139 height 30
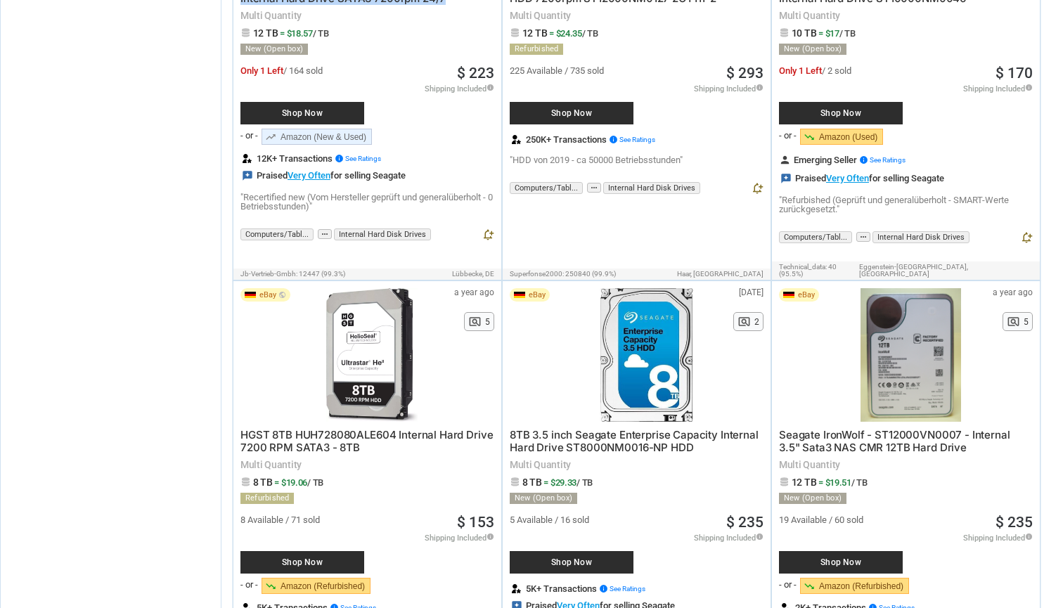
scroll to position [2207, 0]
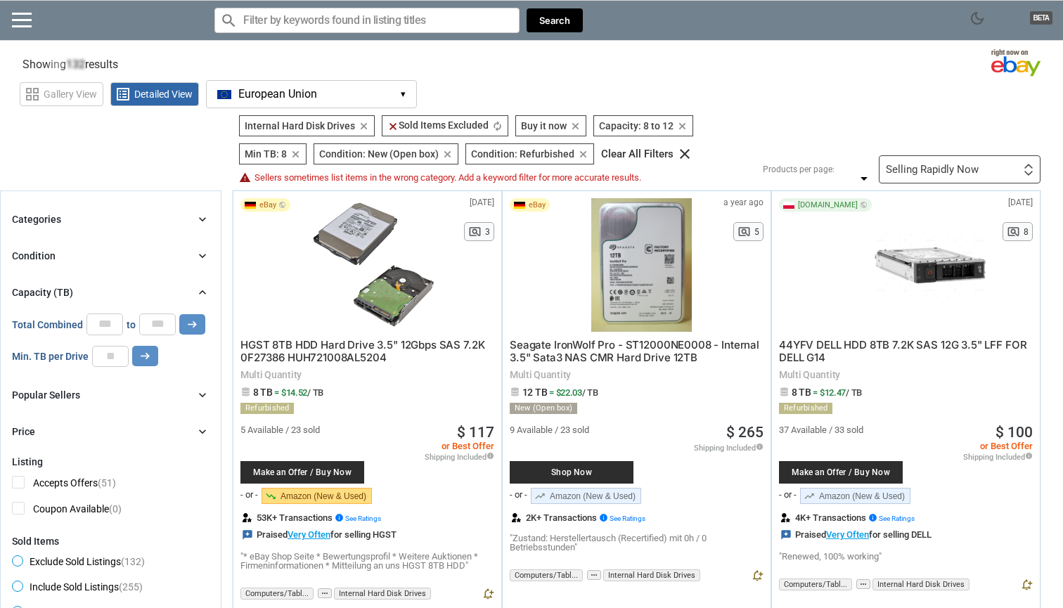
scroll to position [0, 0]
click at [293, 158] on icon "clear" at bounding box center [295, 154] width 11 height 11
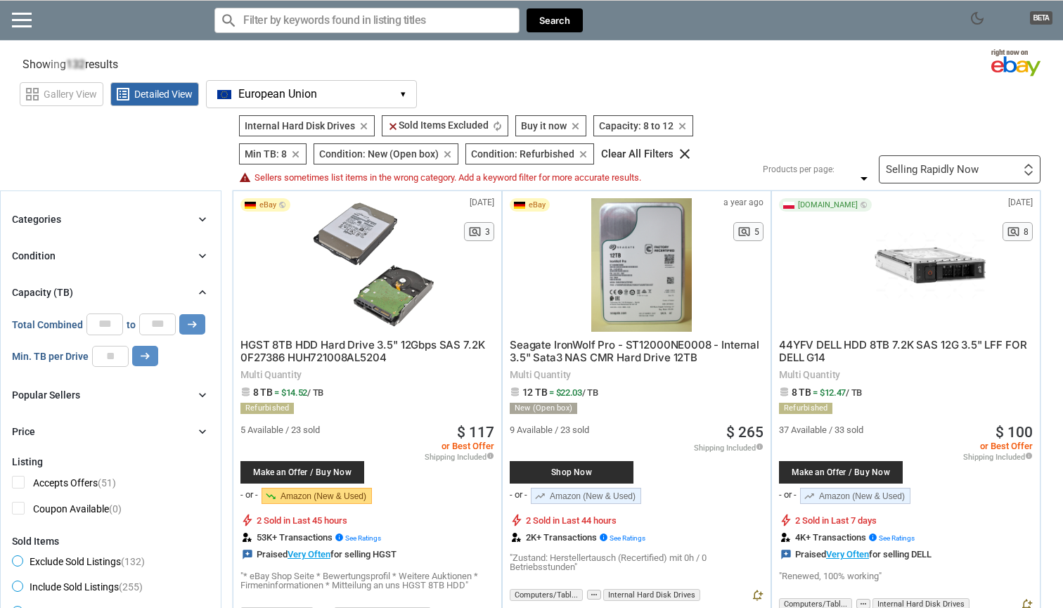
click at [297, 153] on icon "clear" at bounding box center [295, 154] width 11 height 11
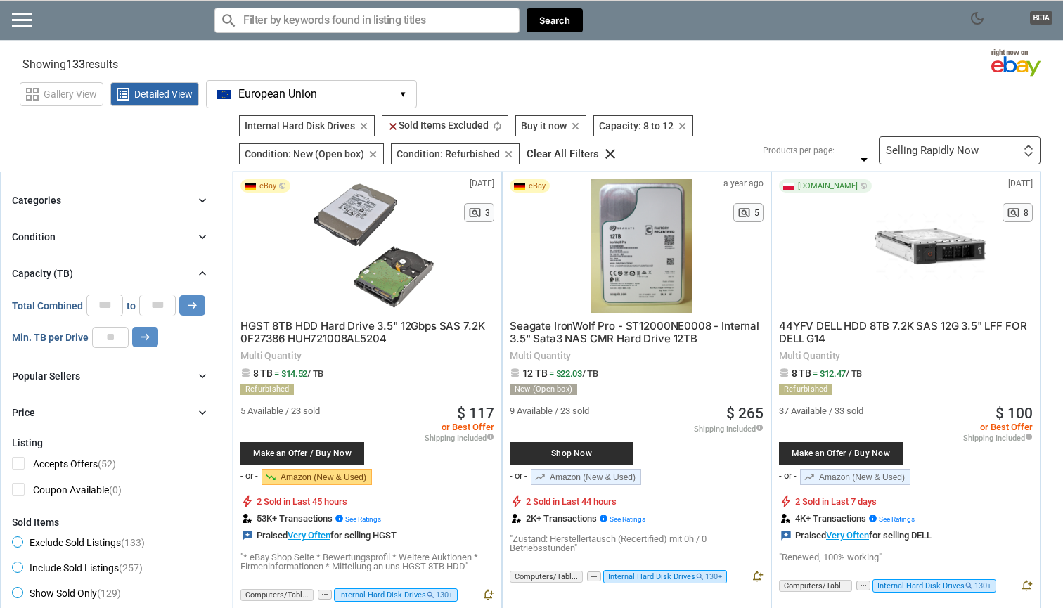
click at [683, 124] on icon "clear" at bounding box center [682, 126] width 11 height 11
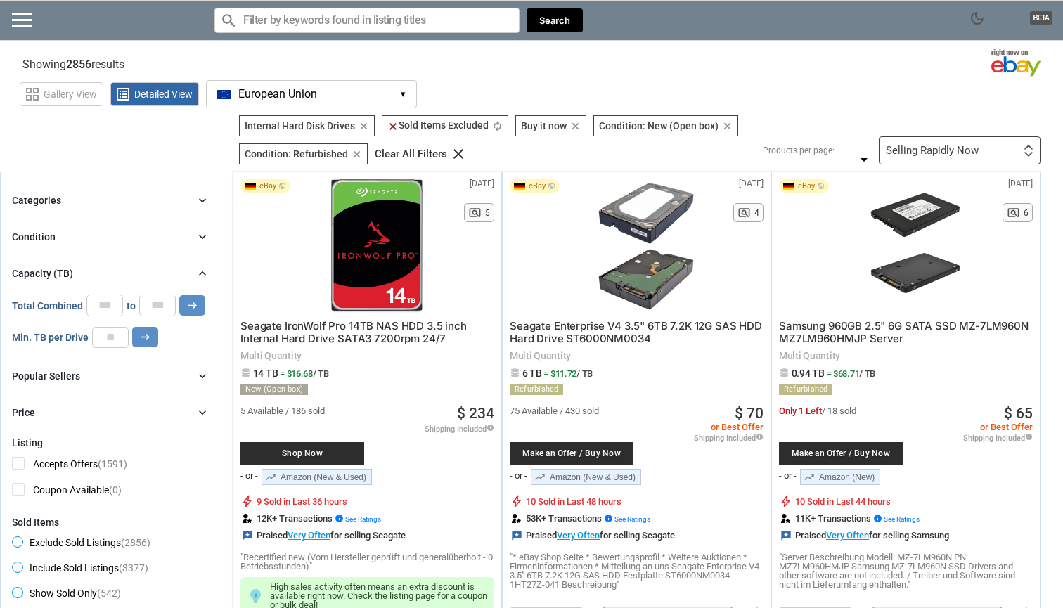
click at [373, 96] on button "European Union EU ▾" at bounding box center [311, 94] width 211 height 28
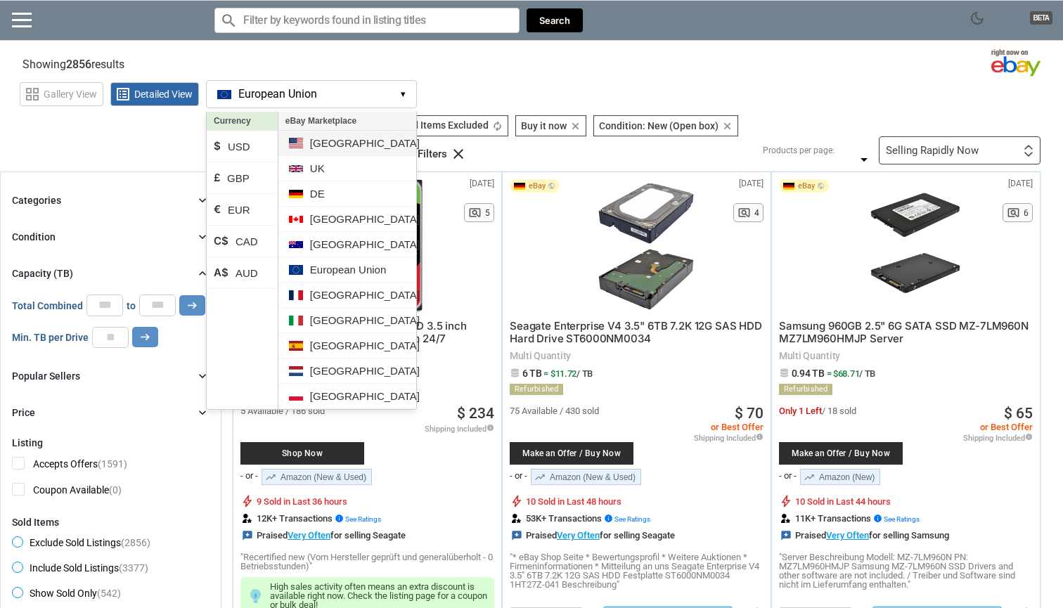
click at [331, 145] on li "[GEOGRAPHIC_DATA]" at bounding box center [347, 143] width 138 height 25
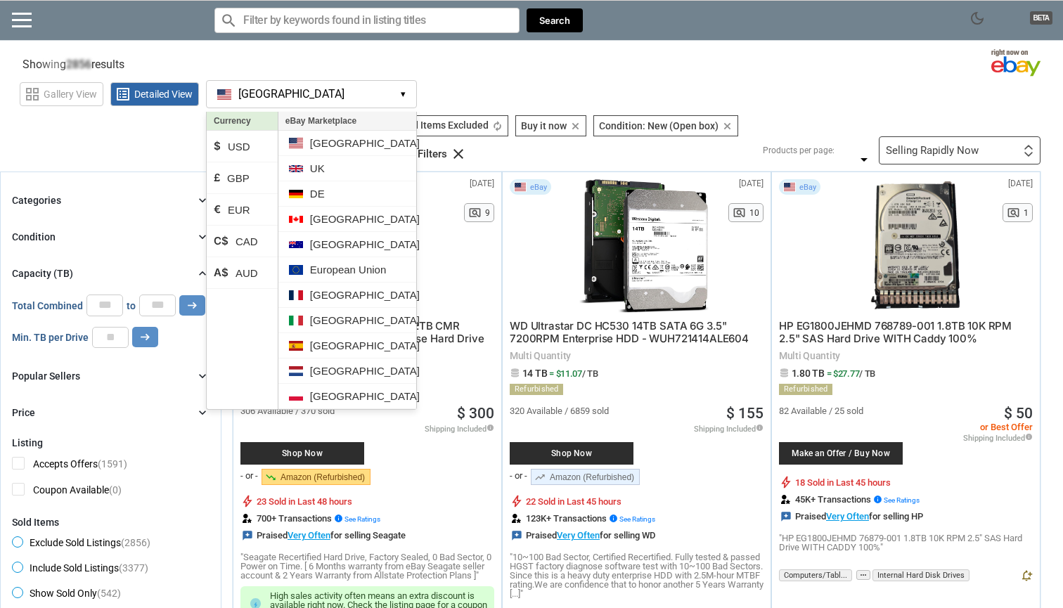
click at [610, 72] on section "Showing 2856 results Loading Results . (16.05%)" at bounding box center [531, 61] width 1063 height 27
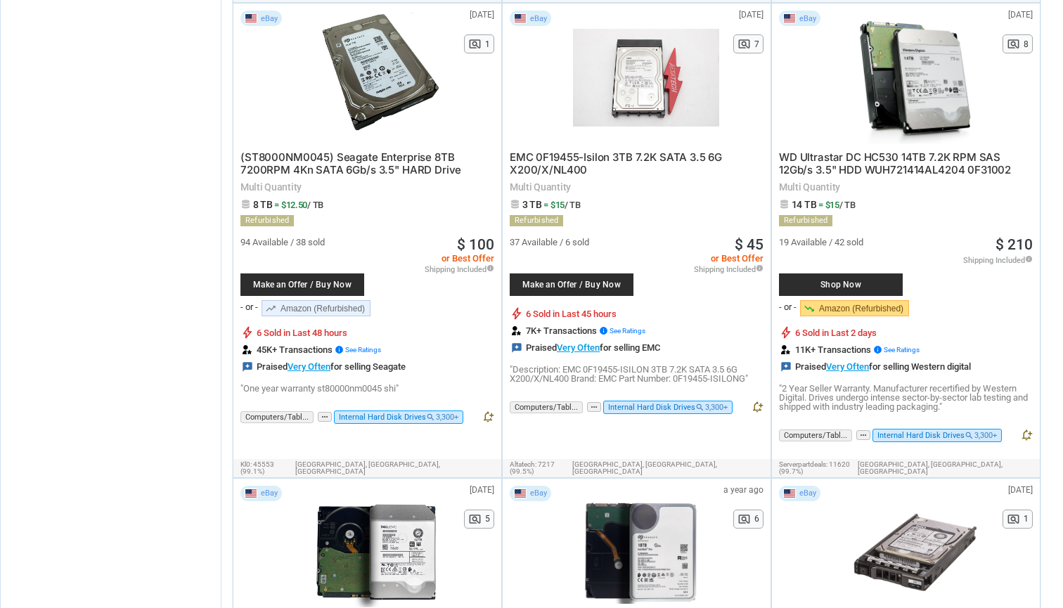
scroll to position [3074, 0]
